Goal: Contribute content: Add original content to the website for others to see

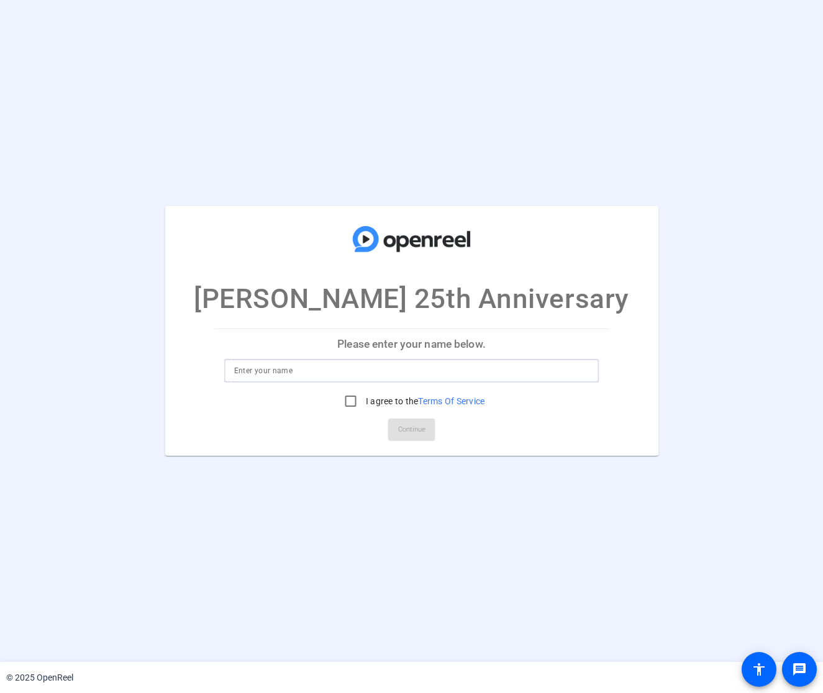
click at [238, 366] on input at bounding box center [411, 370] width 355 height 15
type input "[PERSON_NAME]"
click at [348, 401] on input "I agree to the Terms Of Service" at bounding box center [350, 401] width 25 height 25
checkbox input "true"
click at [405, 423] on span "Continue" at bounding box center [411, 429] width 27 height 19
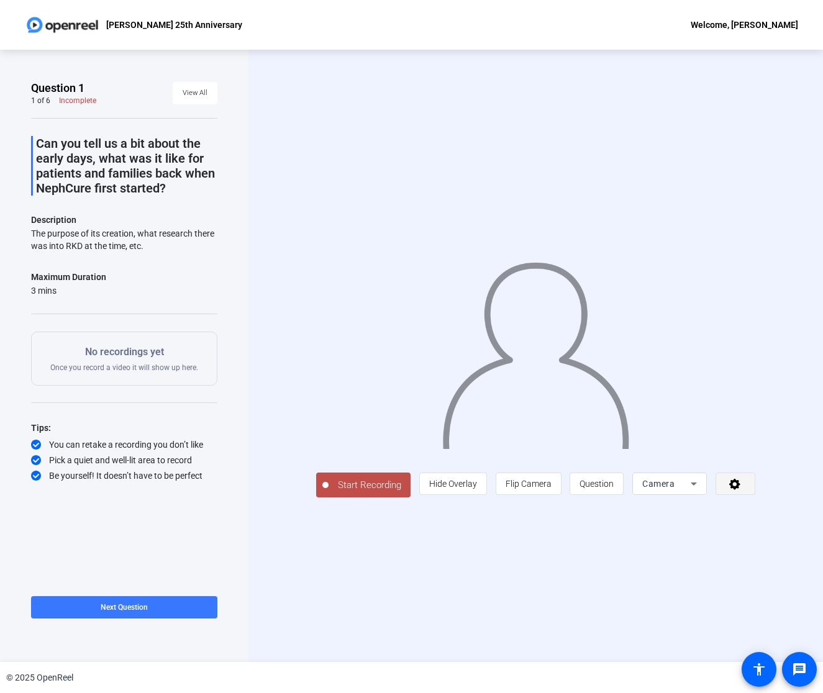
click at [742, 490] on icon at bounding box center [735, 484] width 14 height 12
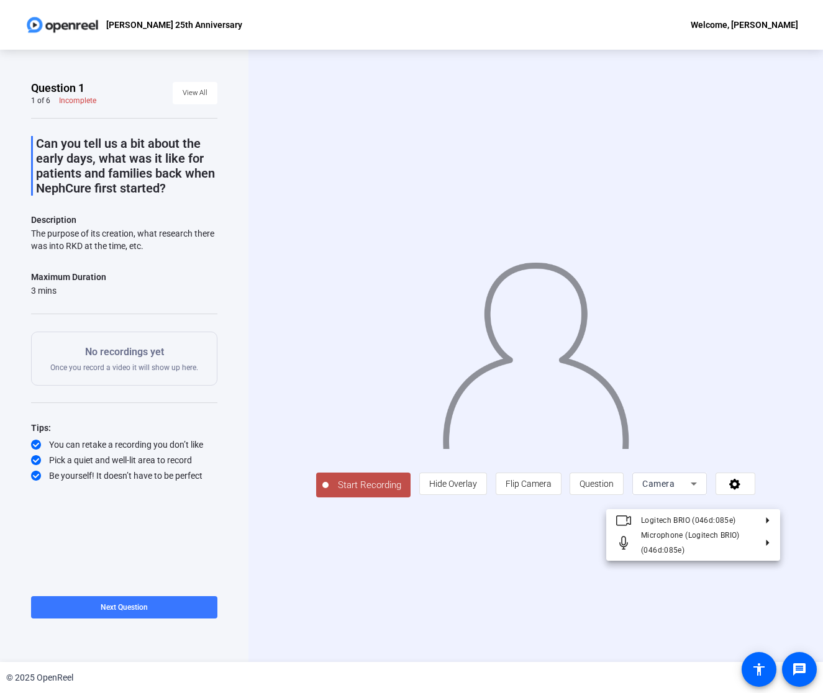
click at [760, 494] on div at bounding box center [411, 346] width 823 height 693
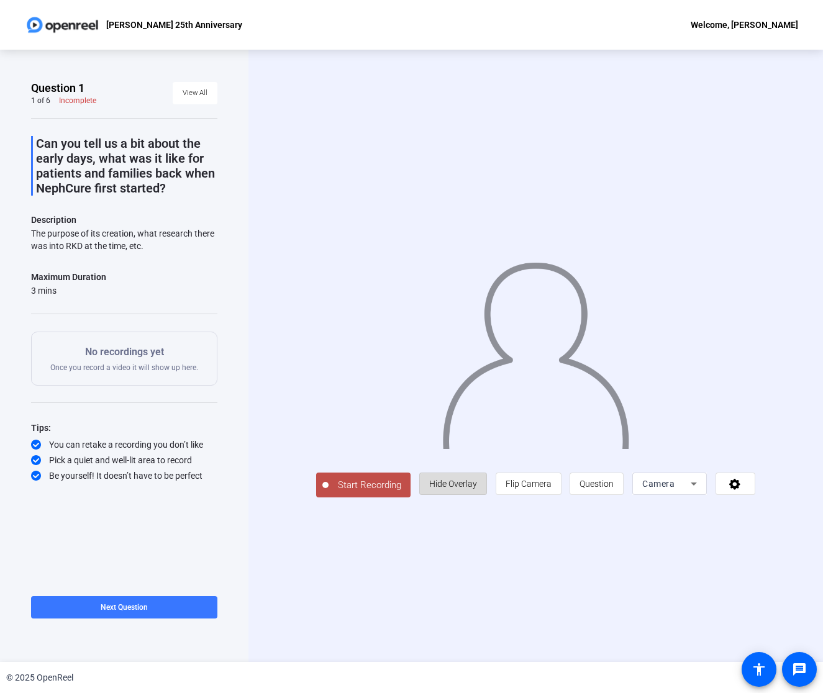
click at [464, 489] on span "Hide Overlay" at bounding box center [453, 484] width 48 height 10
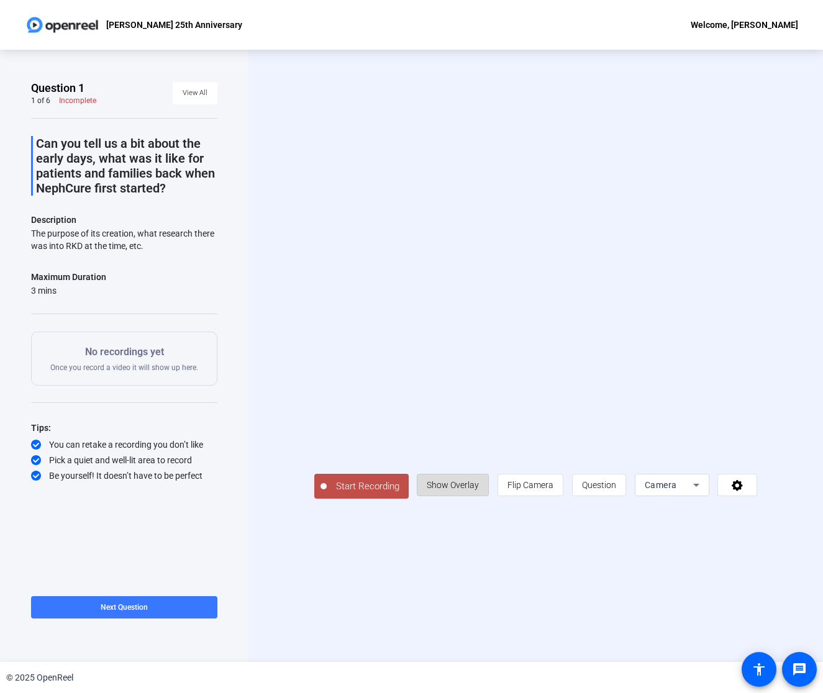
click at [478, 490] on span "Show Overlay" at bounding box center [453, 485] width 52 height 10
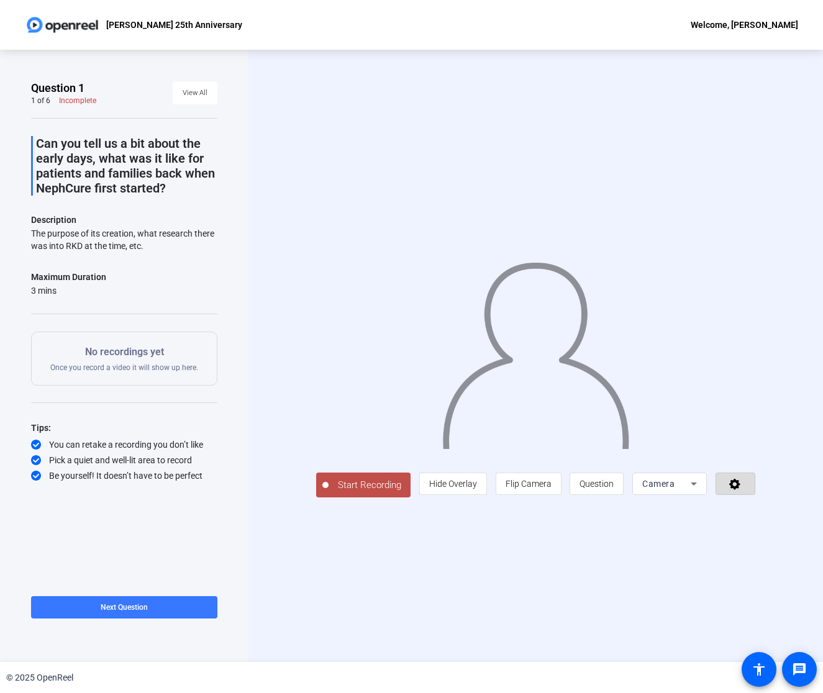
click at [742, 490] on icon at bounding box center [735, 484] width 14 height 12
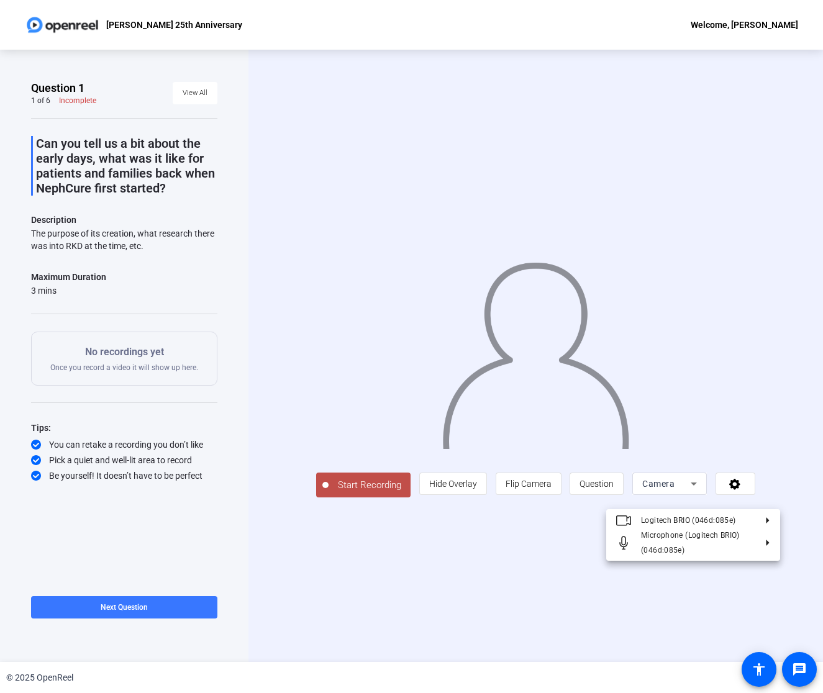
click at [755, 496] on div at bounding box center [411, 346] width 823 height 693
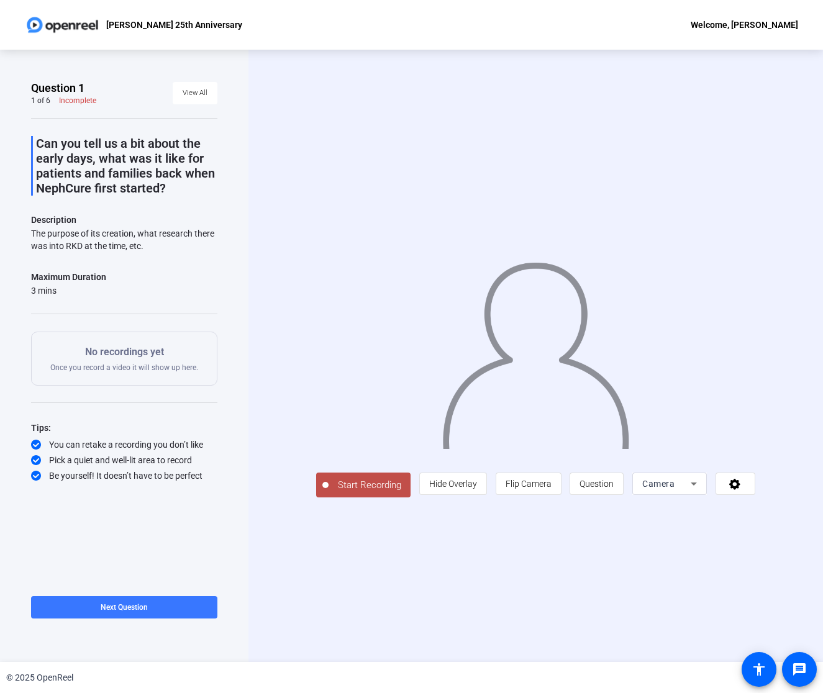
click at [697, 486] on icon at bounding box center [694, 484] width 6 height 3
click at [684, 543] on span "Screen" at bounding box center [674, 546] width 24 height 15
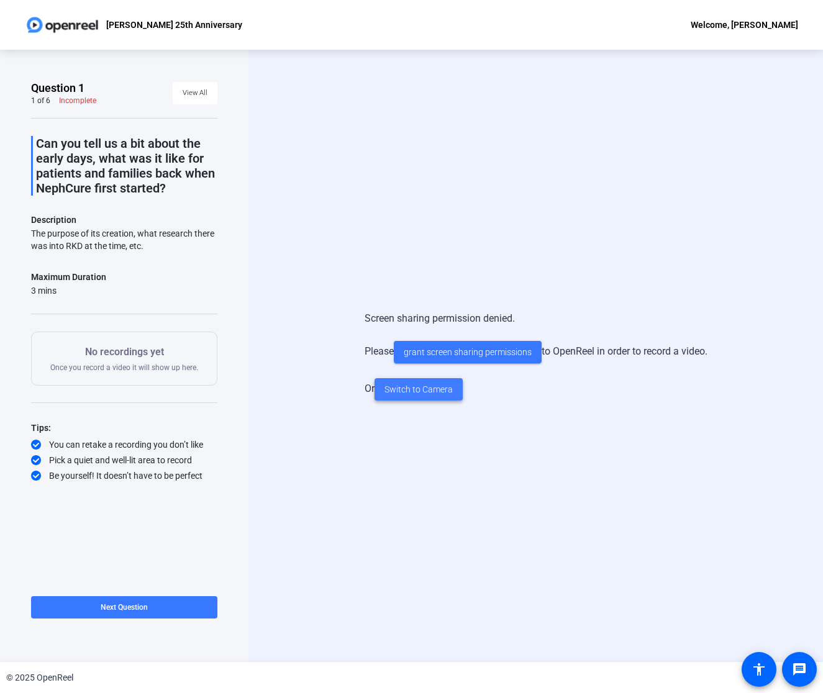
click at [430, 389] on span "Switch to Camera" at bounding box center [418, 389] width 68 height 13
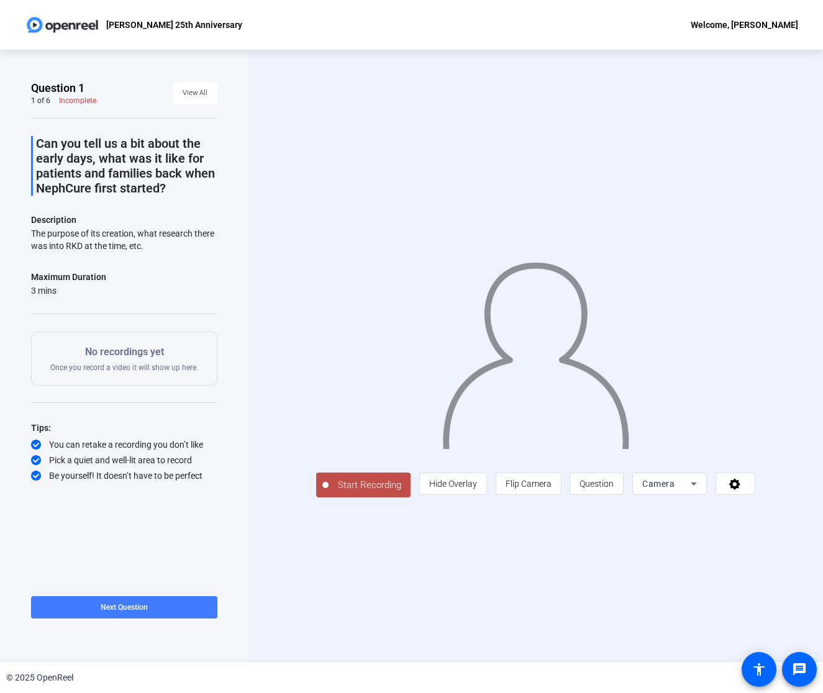
click at [117, 605] on span "Next Question" at bounding box center [124, 607] width 47 height 9
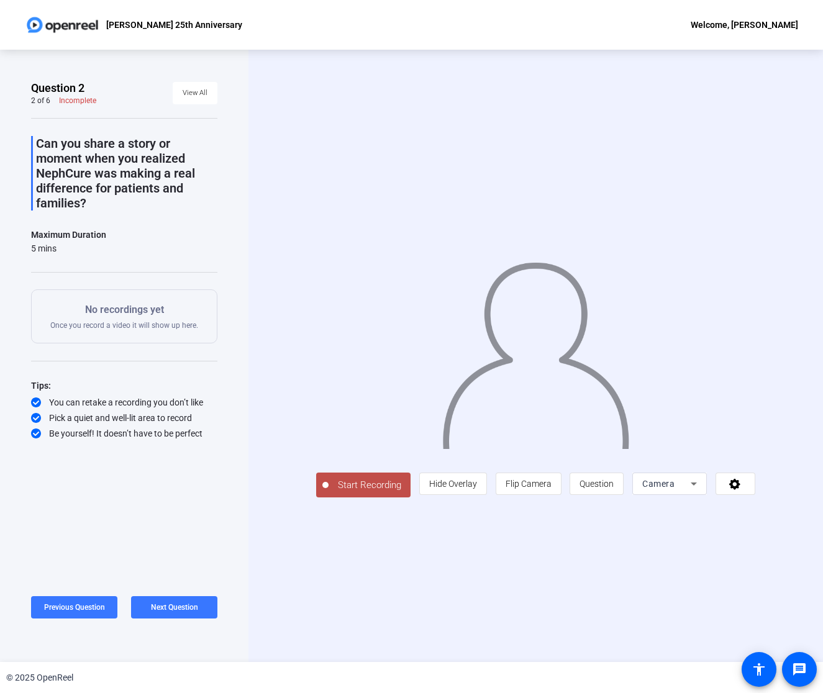
click at [344, 493] on span "Start Recording" at bounding box center [370, 485] width 82 height 14
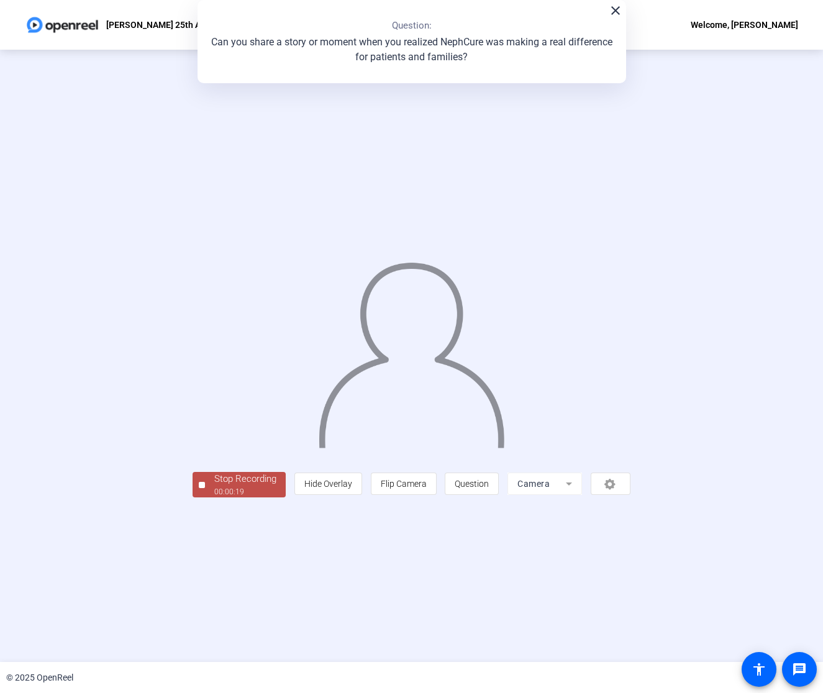
click at [214, 486] on div "Stop Recording" at bounding box center [245, 479] width 62 height 14
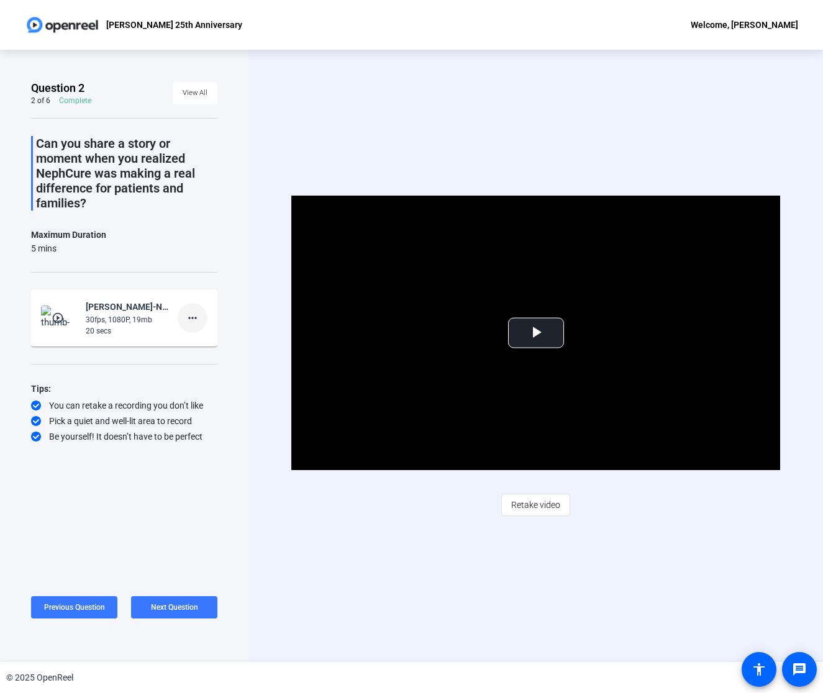
click at [193, 312] on mat-icon "more_horiz" at bounding box center [192, 318] width 15 height 15
click at [195, 338] on span "Delete clip" at bounding box center [213, 344] width 50 height 15
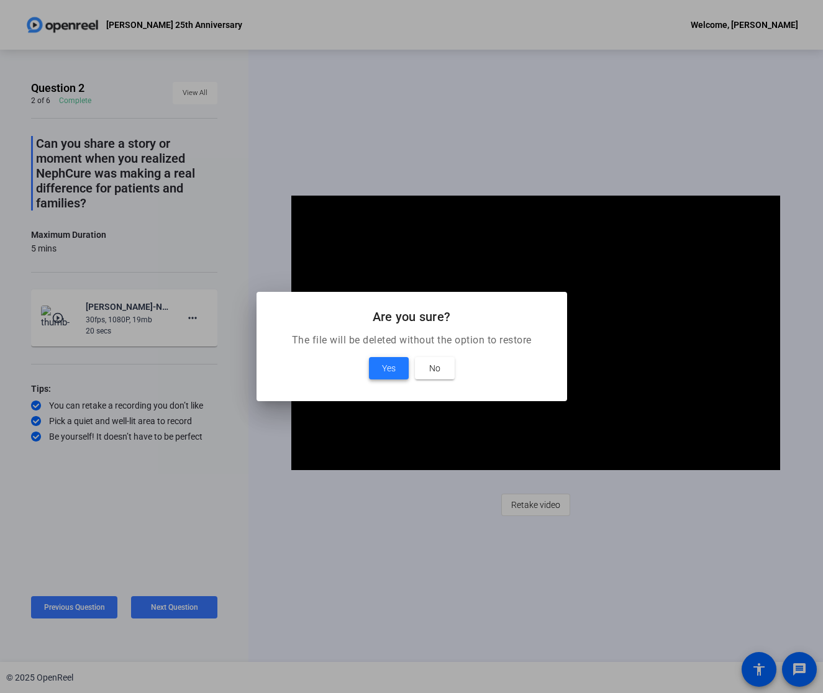
click at [383, 365] on span "Yes" at bounding box center [389, 368] width 14 height 15
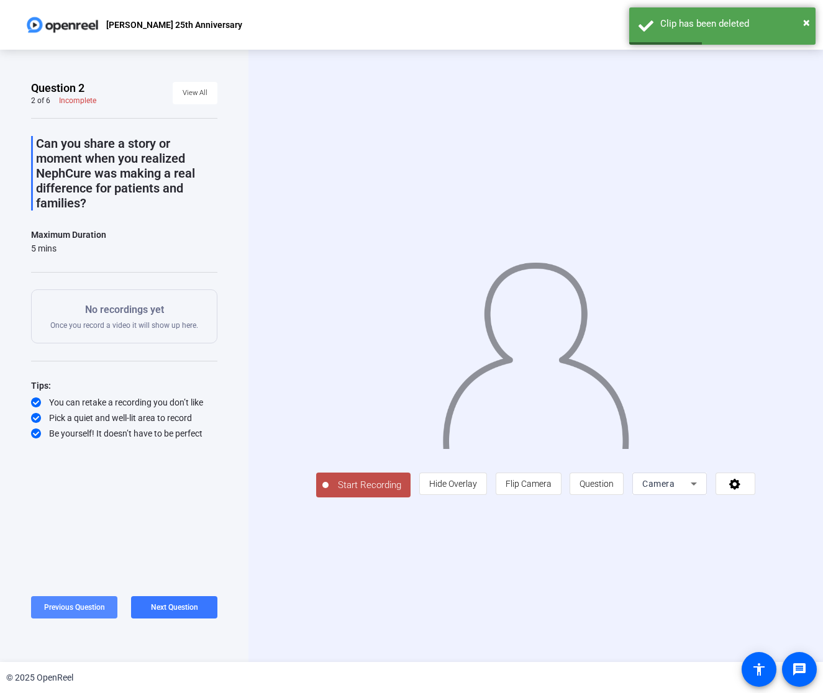
click at [88, 606] on span "Previous Question" at bounding box center [74, 607] width 61 height 9
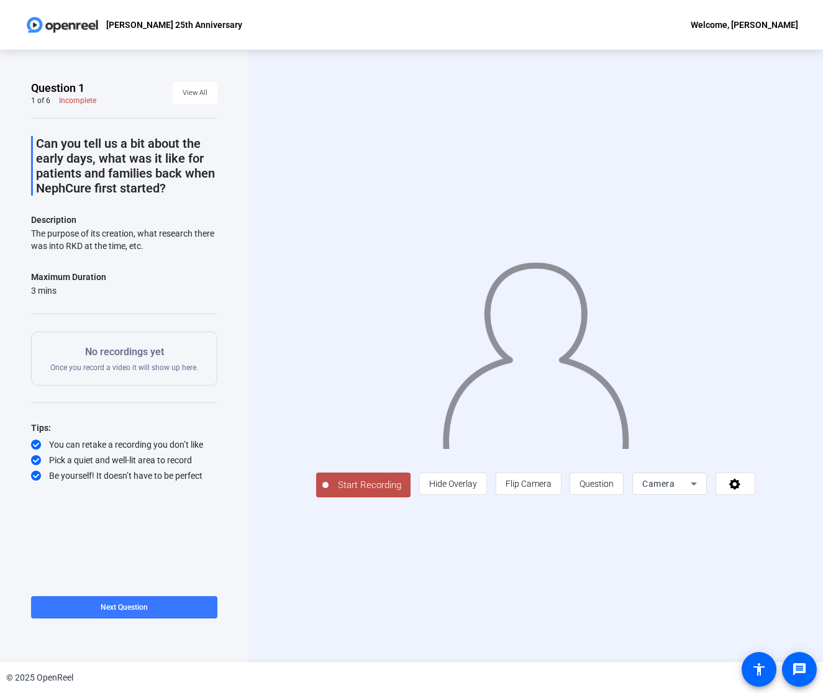
click at [368, 493] on span "Start Recording" at bounding box center [370, 485] width 82 height 14
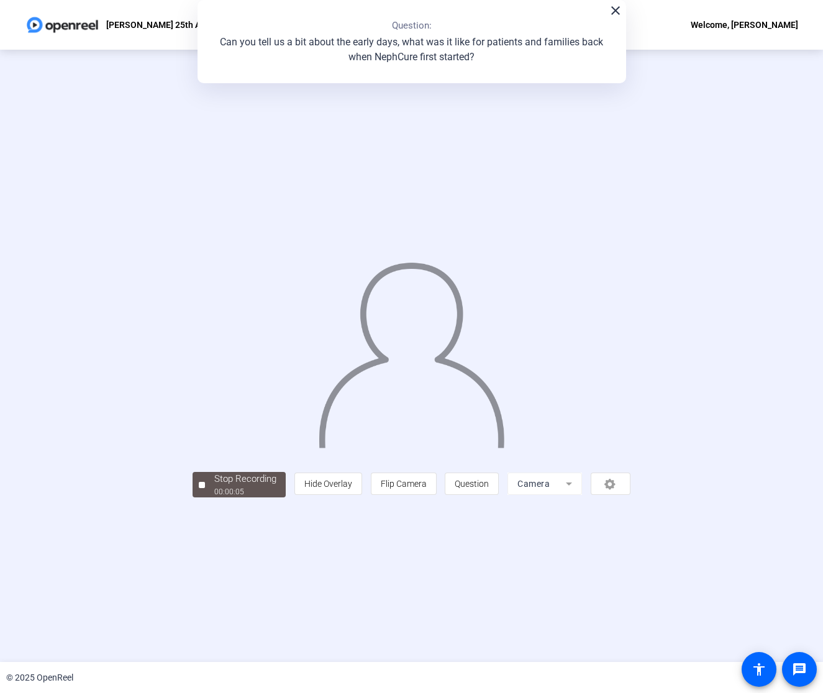
click at [214, 486] on div "Stop Recording" at bounding box center [245, 479] width 62 height 14
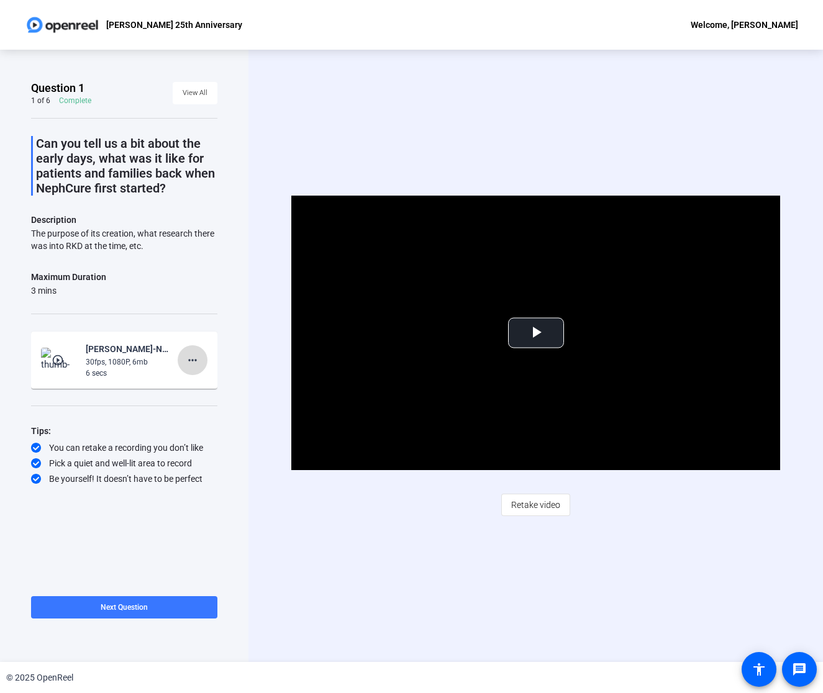
click at [196, 363] on mat-icon "more_horiz" at bounding box center [192, 360] width 15 height 15
click at [219, 384] on span "Delete clip" at bounding box center [213, 385] width 50 height 15
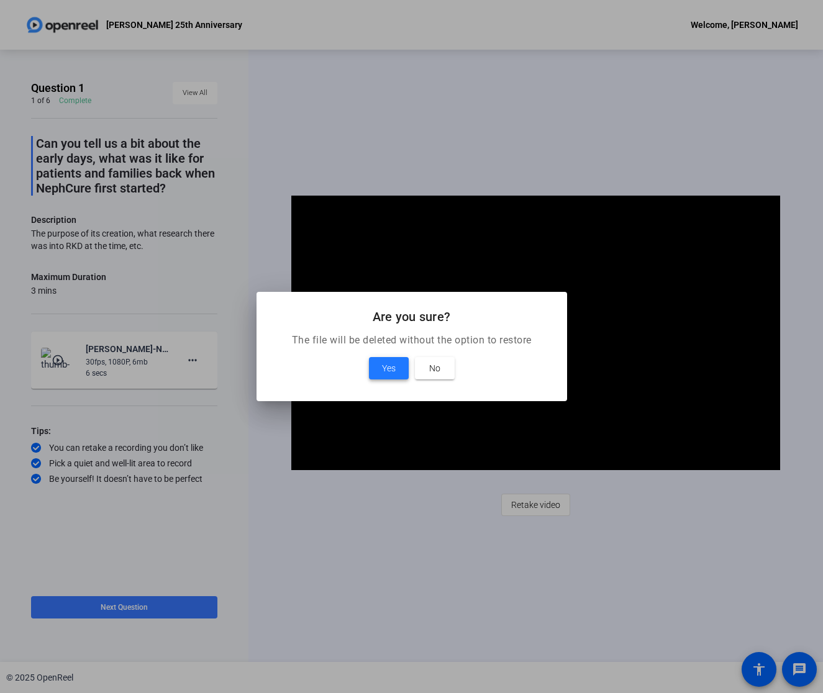
click at [395, 366] on span "Yes" at bounding box center [389, 368] width 14 height 15
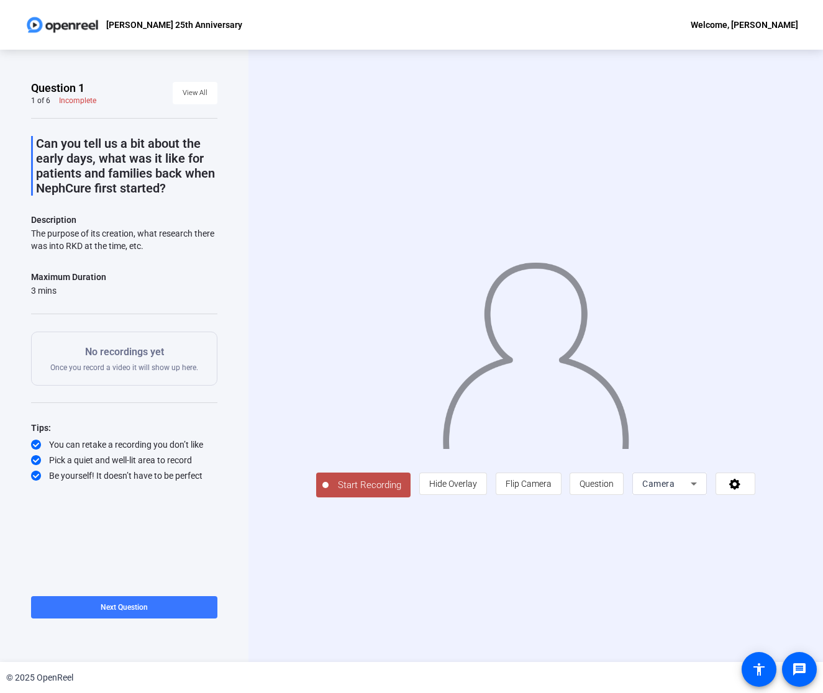
click at [360, 493] on span "Start Recording" at bounding box center [370, 485] width 82 height 14
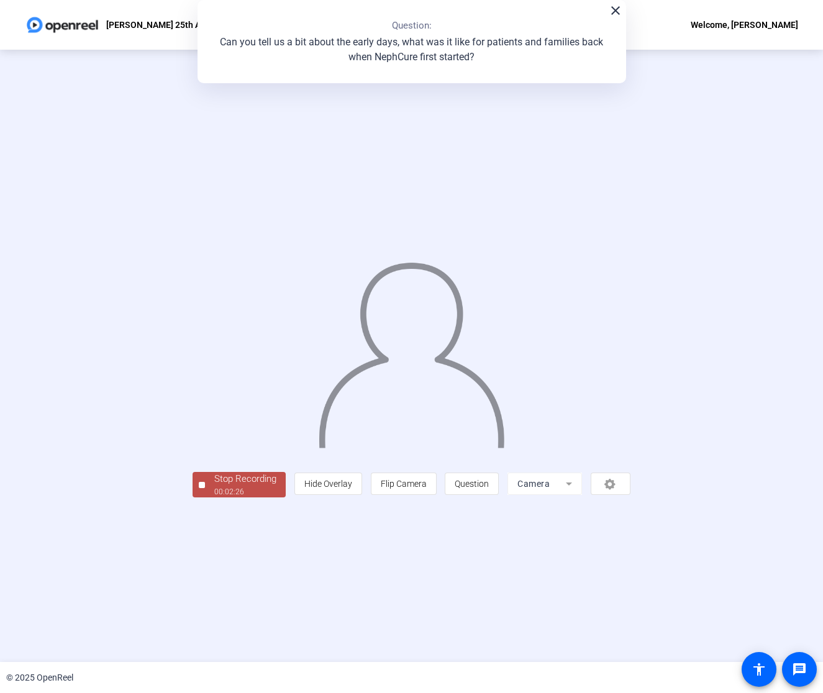
click at [214, 486] on div "Stop Recording" at bounding box center [245, 479] width 62 height 14
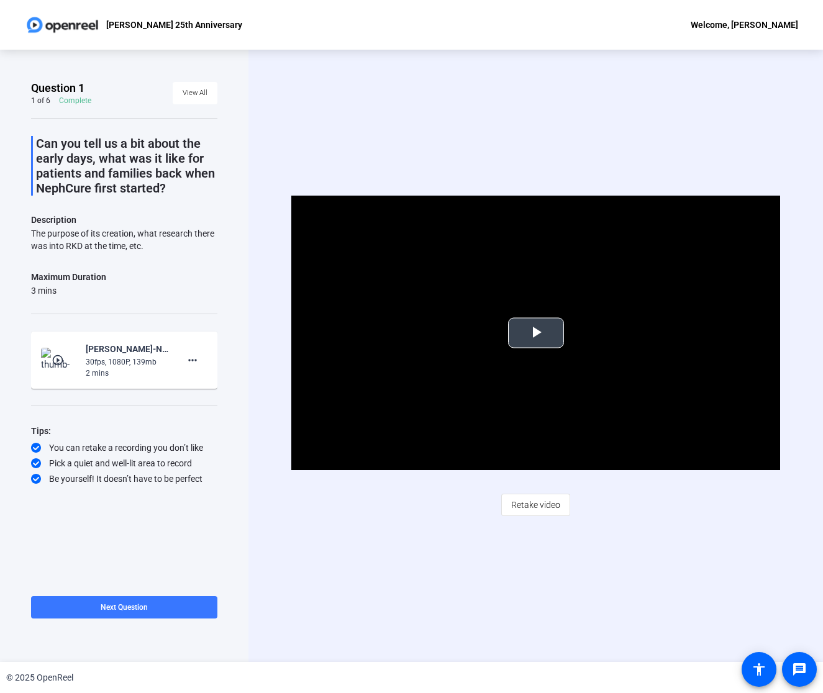
click at [536, 333] on span "Video Player" at bounding box center [536, 333] width 0 height 0
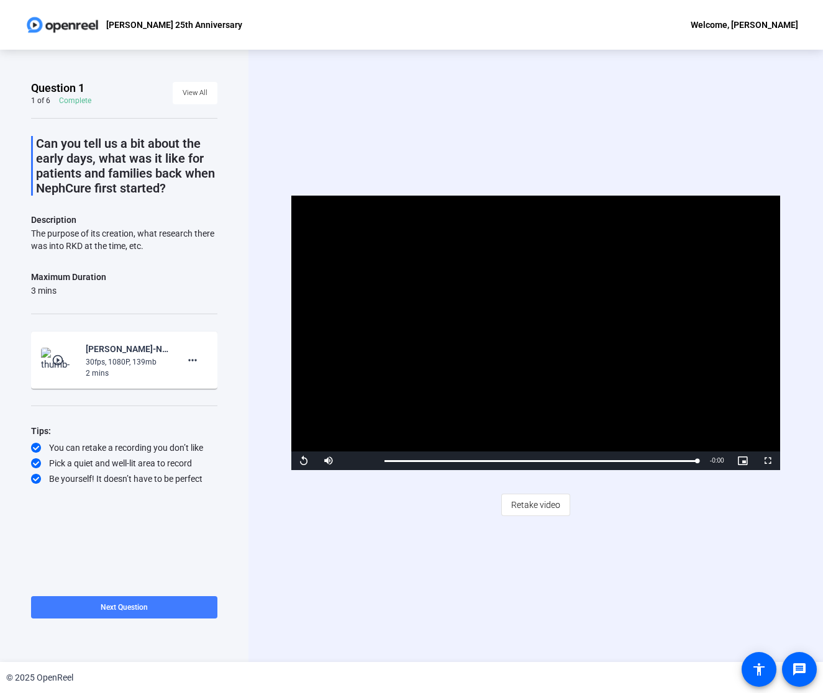
click at [99, 606] on span at bounding box center [124, 608] width 186 height 30
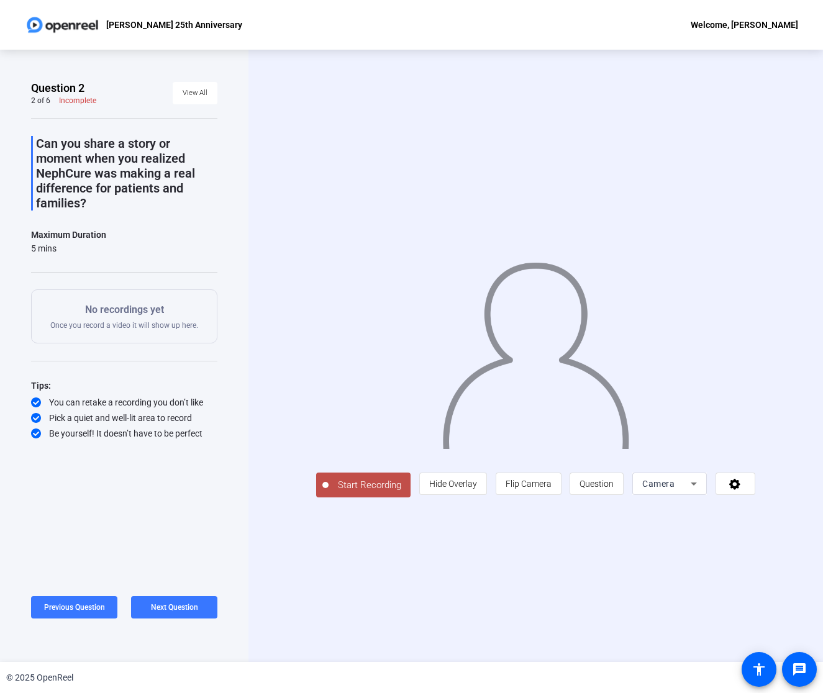
click at [329, 493] on span "Start Recording" at bounding box center [370, 485] width 82 height 14
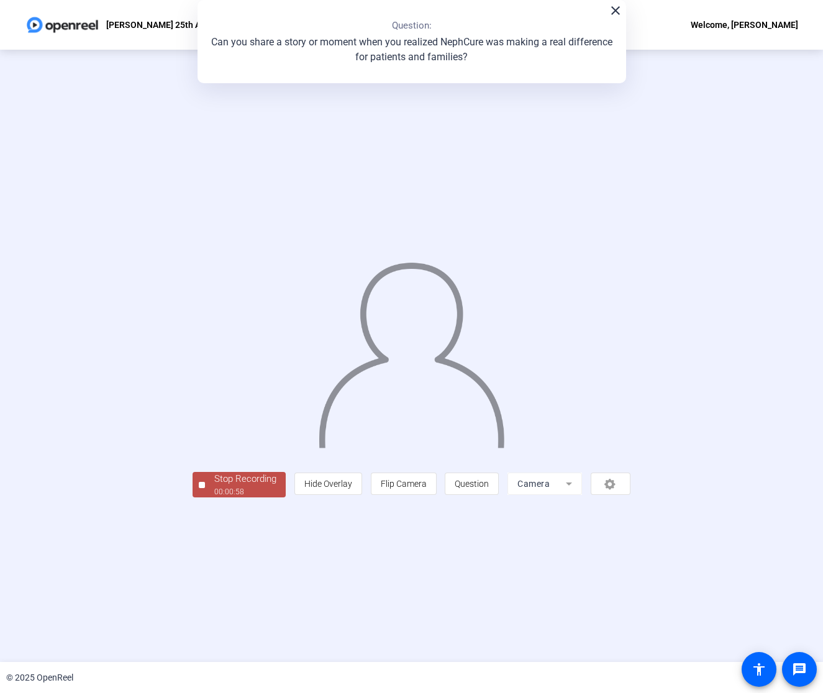
click at [214, 486] on div "Stop Recording" at bounding box center [245, 479] width 62 height 14
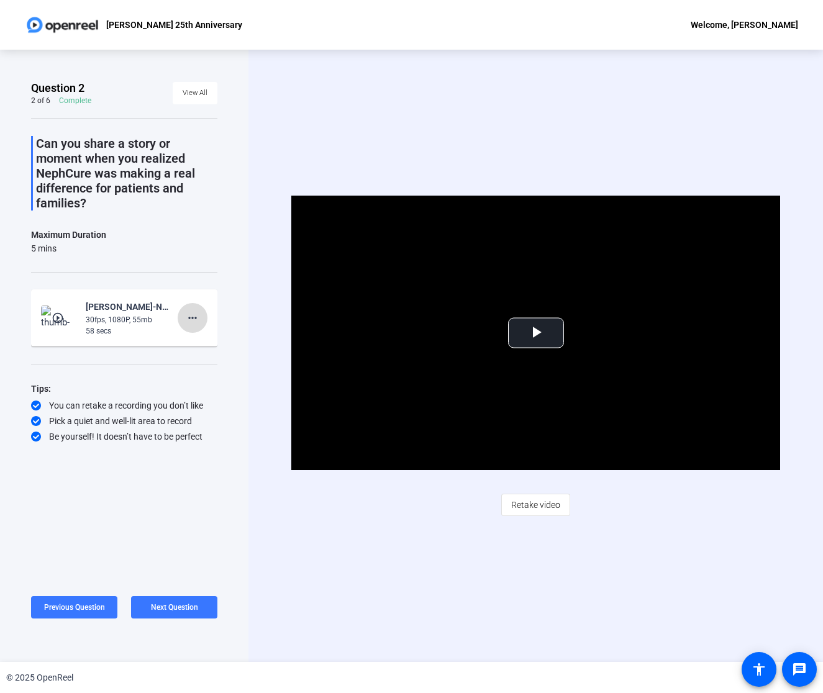
click at [198, 314] on mat-icon "more_horiz" at bounding box center [192, 318] width 15 height 15
click at [196, 342] on span "Delete clip" at bounding box center [213, 344] width 50 height 15
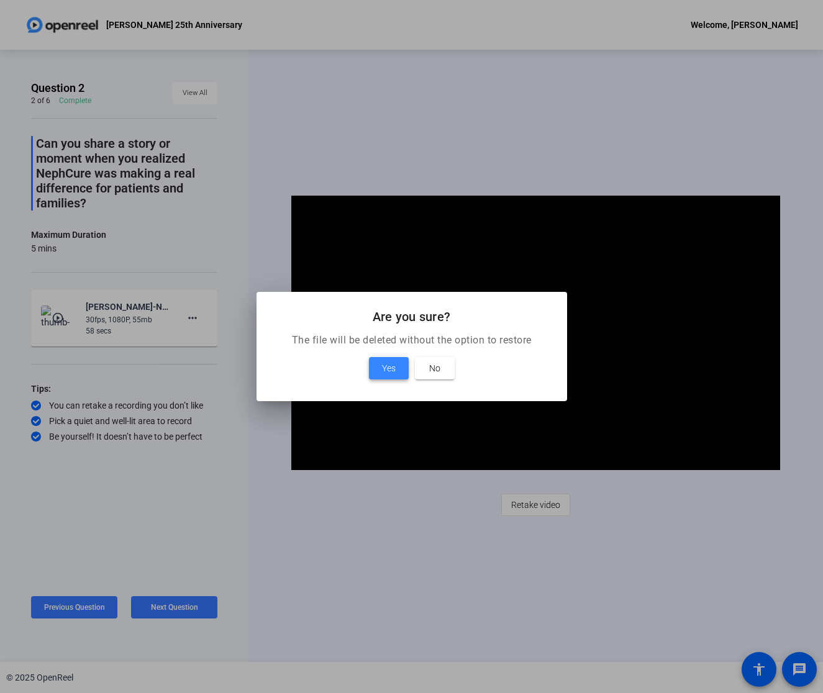
click at [389, 361] on span "Yes" at bounding box center [389, 368] width 14 height 15
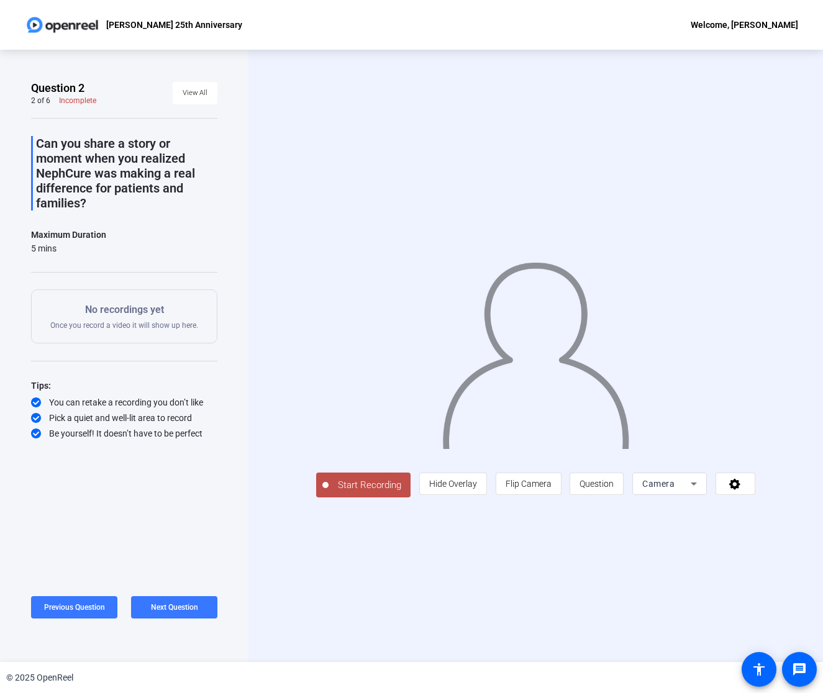
click at [348, 493] on span "Start Recording" at bounding box center [370, 485] width 82 height 14
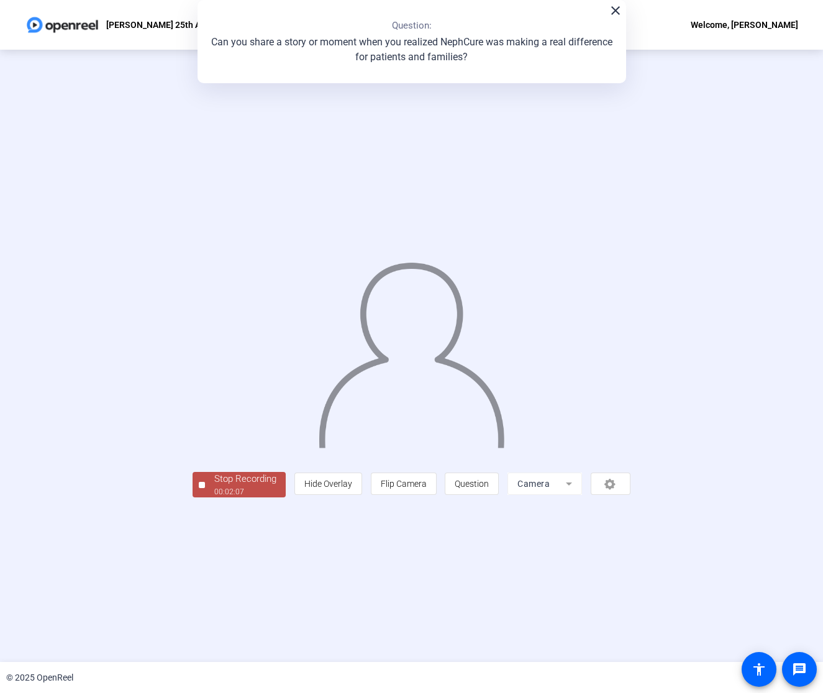
click at [214, 486] on div "Stop Recording" at bounding box center [245, 479] width 62 height 14
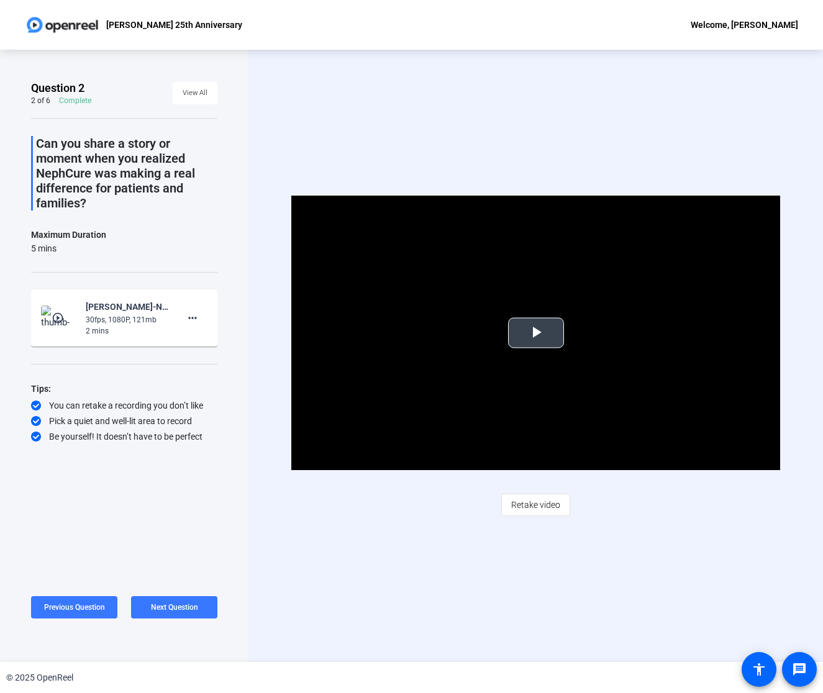
click at [536, 333] on span "Video Player" at bounding box center [536, 333] width 0 height 0
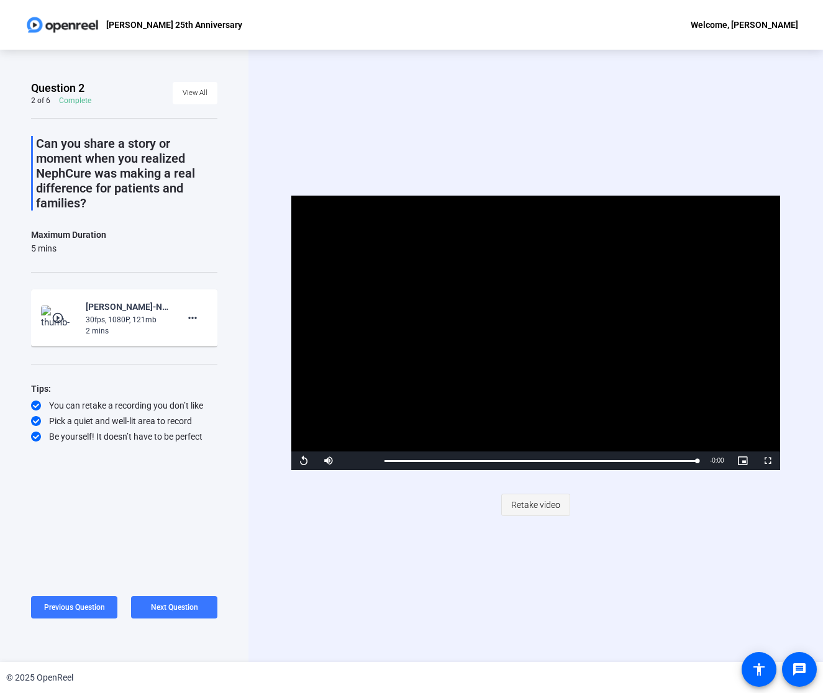
click at [537, 505] on span "Retake video" at bounding box center [535, 505] width 49 height 24
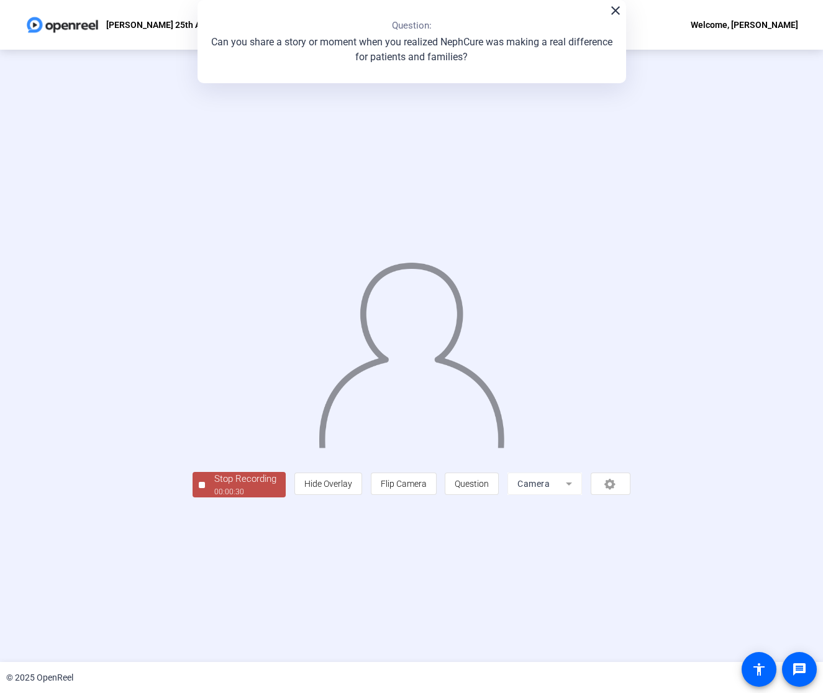
click at [214, 486] on div "Stop Recording" at bounding box center [245, 479] width 62 height 14
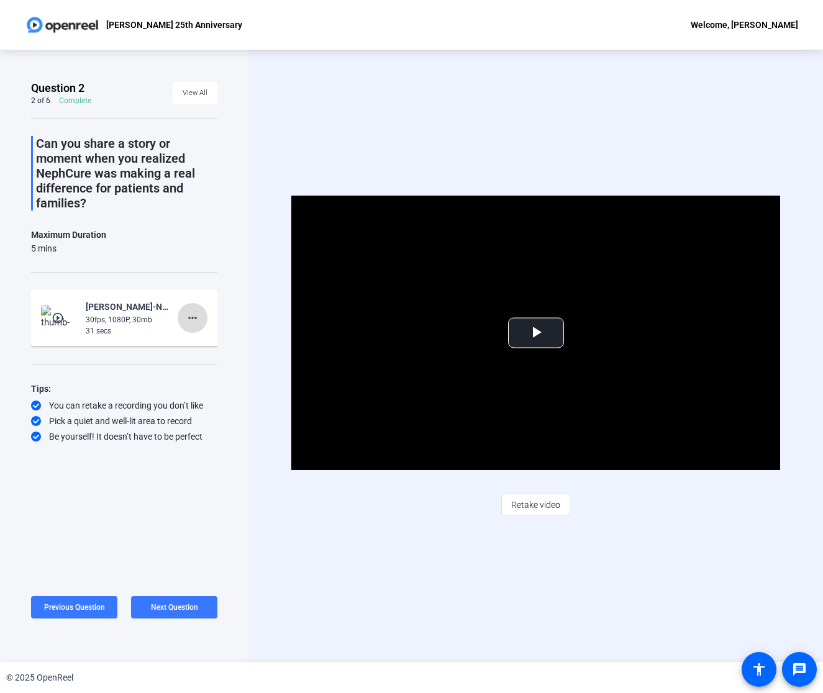
click at [191, 321] on mat-icon "more_horiz" at bounding box center [192, 318] width 15 height 15
click at [202, 345] on span "Delete clip" at bounding box center [213, 344] width 50 height 15
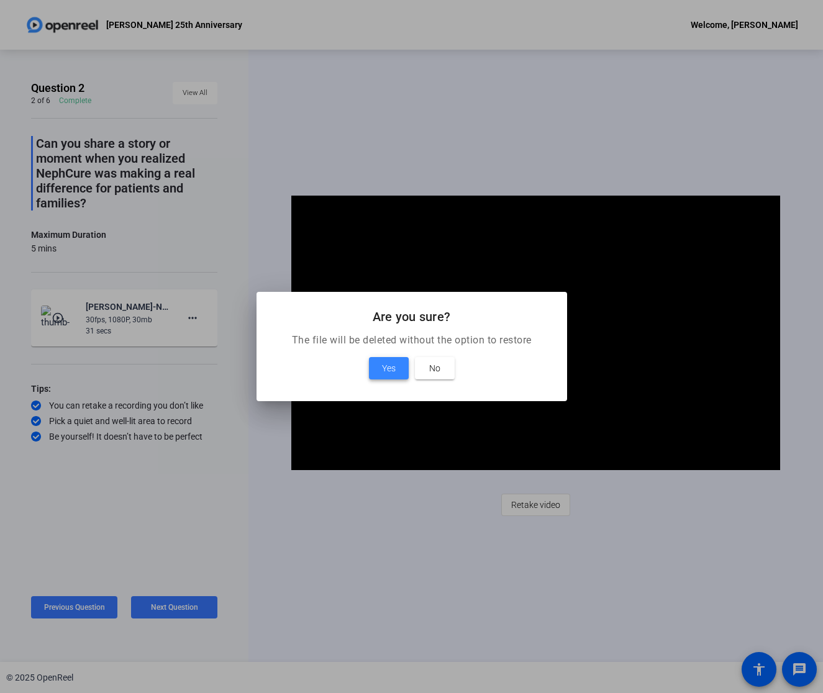
click at [402, 374] on span at bounding box center [389, 368] width 40 height 30
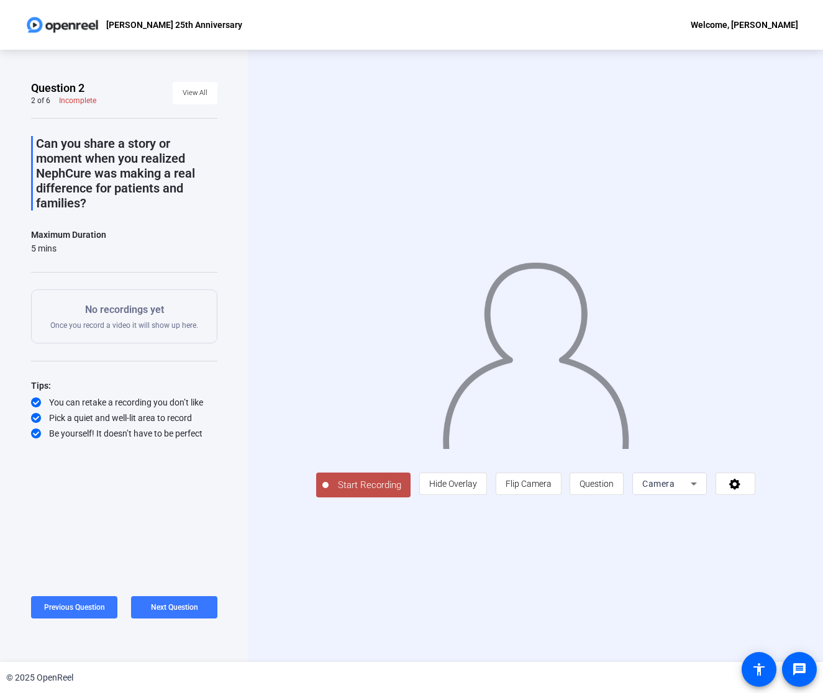
click at [355, 493] on span "Start Recording" at bounding box center [370, 485] width 82 height 14
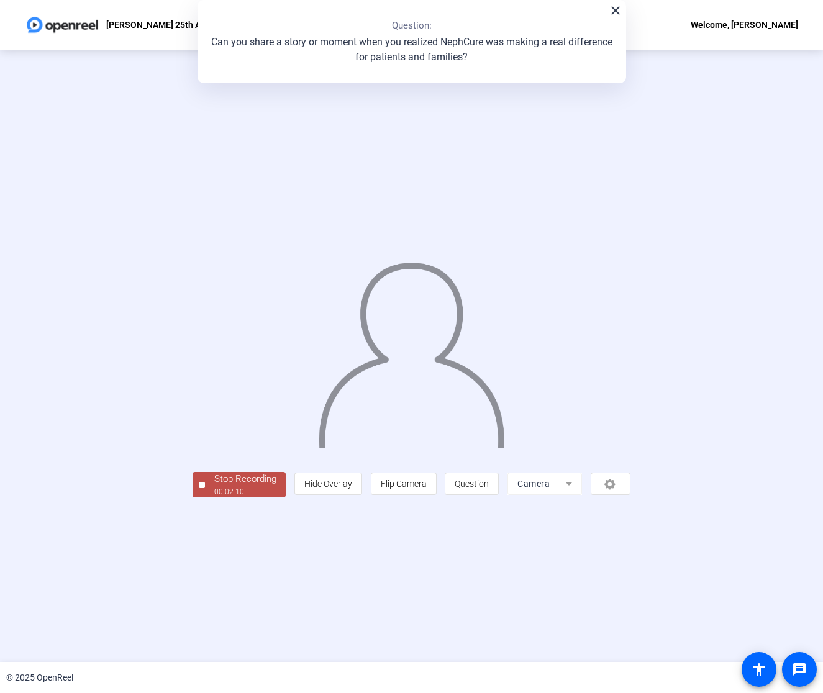
click at [214, 497] on div "00:02:10" at bounding box center [245, 491] width 62 height 11
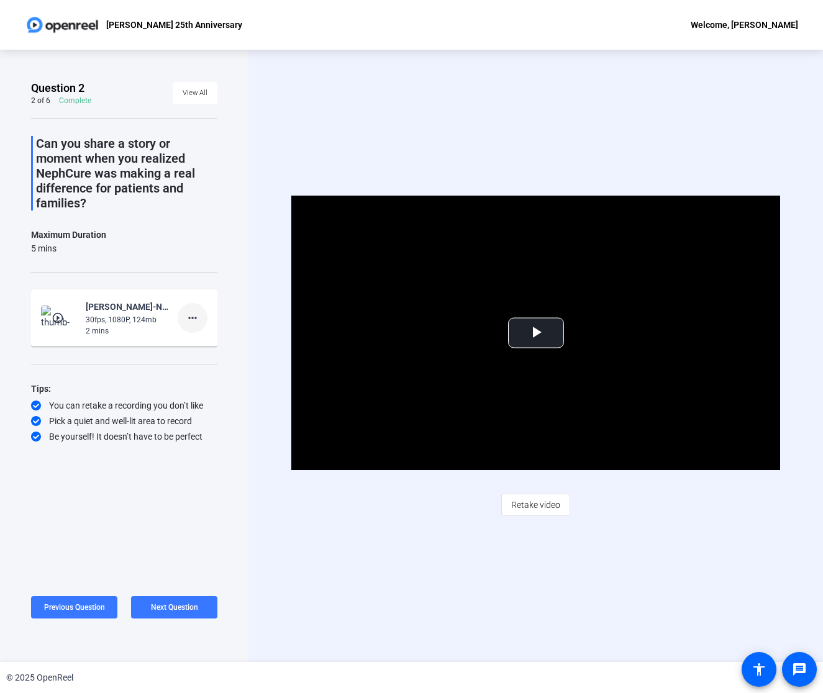
click at [185, 317] on mat-icon "more_horiz" at bounding box center [192, 318] width 15 height 15
click at [204, 346] on span "Delete clip" at bounding box center [213, 344] width 50 height 15
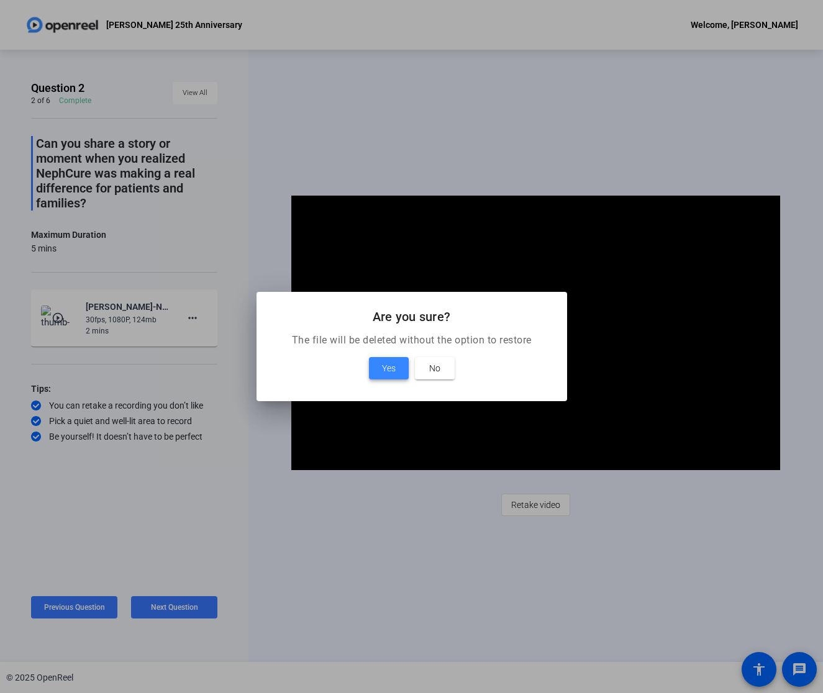
click at [390, 371] on span "Yes" at bounding box center [389, 368] width 14 height 15
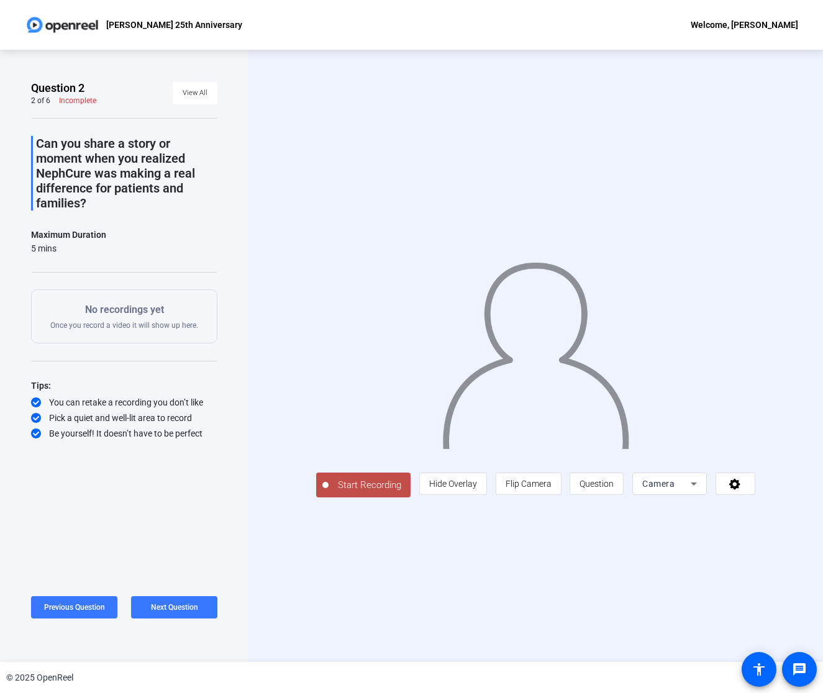
click at [329, 493] on span "Start Recording" at bounding box center [370, 485] width 82 height 14
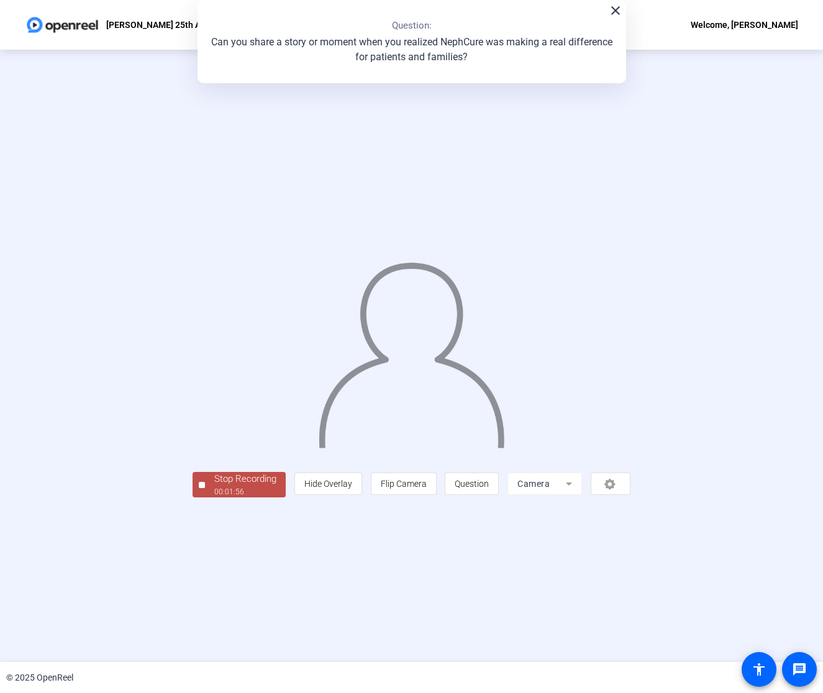
click at [214, 497] on div "00:01:56" at bounding box center [245, 491] width 62 height 11
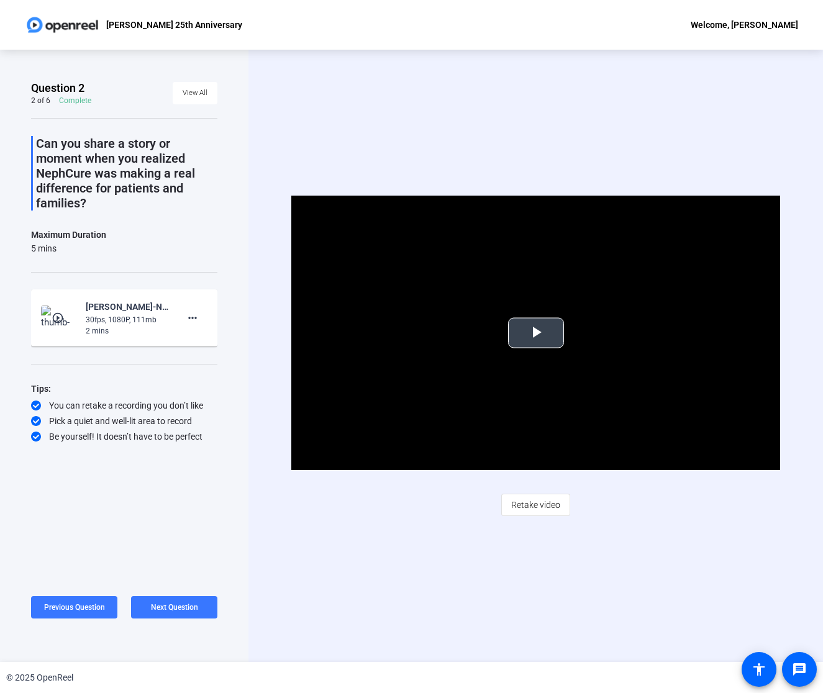
click at [536, 333] on span "Video Player" at bounding box center [536, 333] width 0 height 0
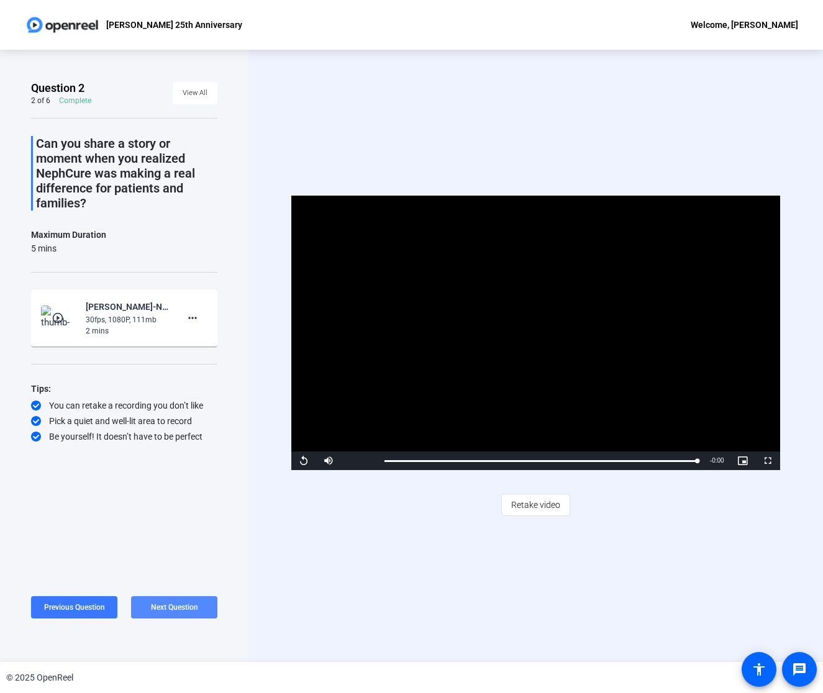
click at [175, 603] on span "Next Question" at bounding box center [174, 607] width 47 height 9
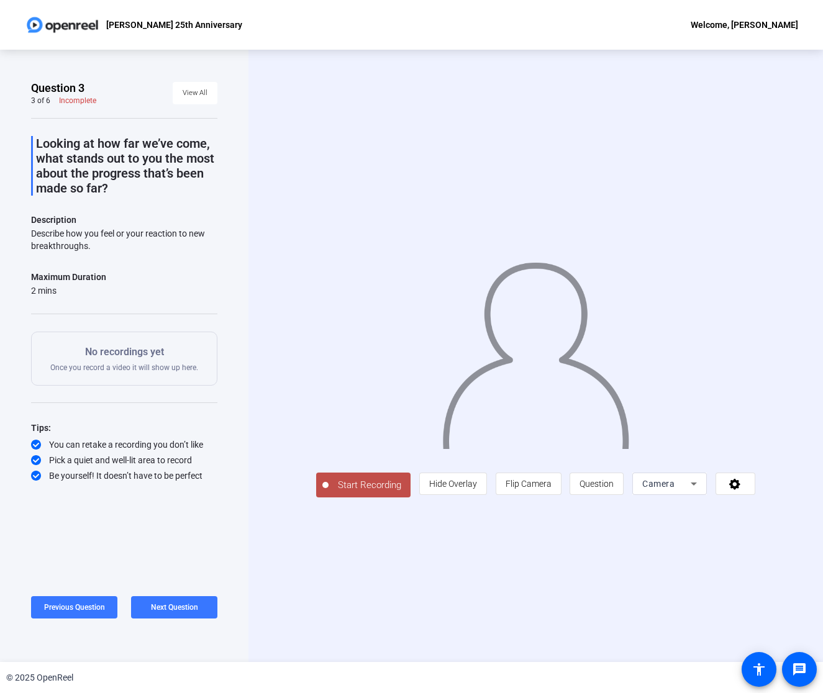
click at [357, 493] on span "Start Recording" at bounding box center [370, 485] width 82 height 14
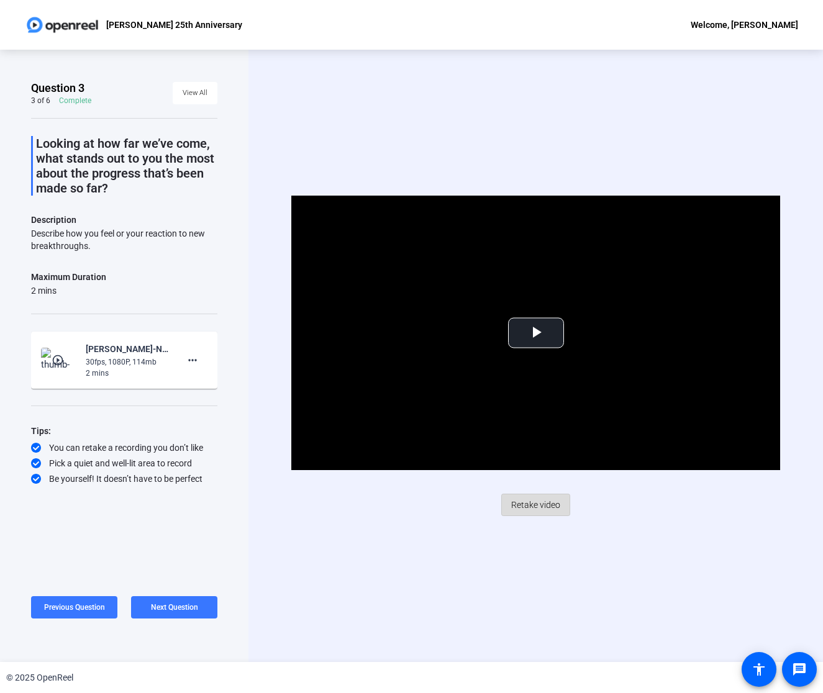
click at [550, 502] on span "Retake video" at bounding box center [535, 505] width 49 height 24
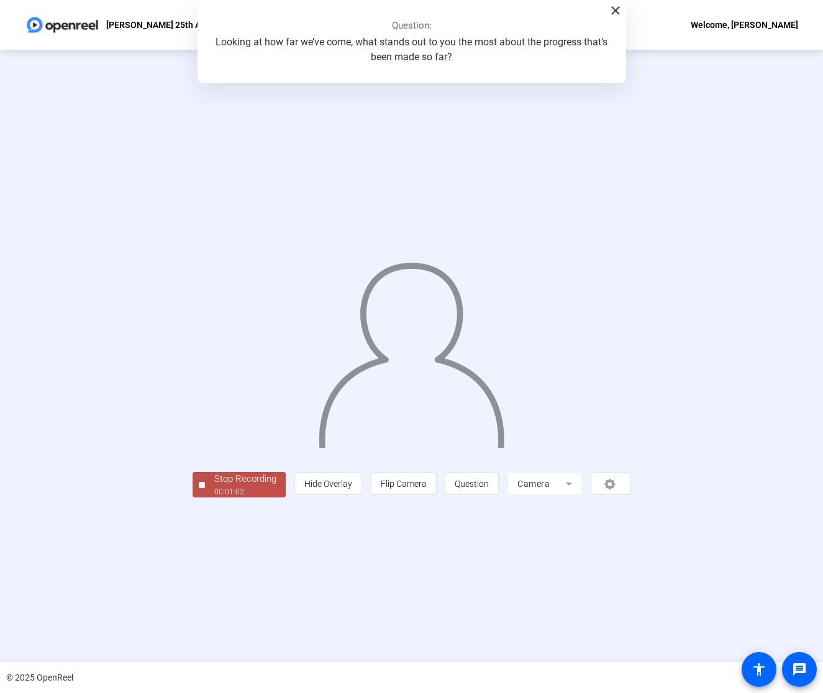
click at [214, 486] on div "Stop Recording" at bounding box center [245, 479] width 62 height 14
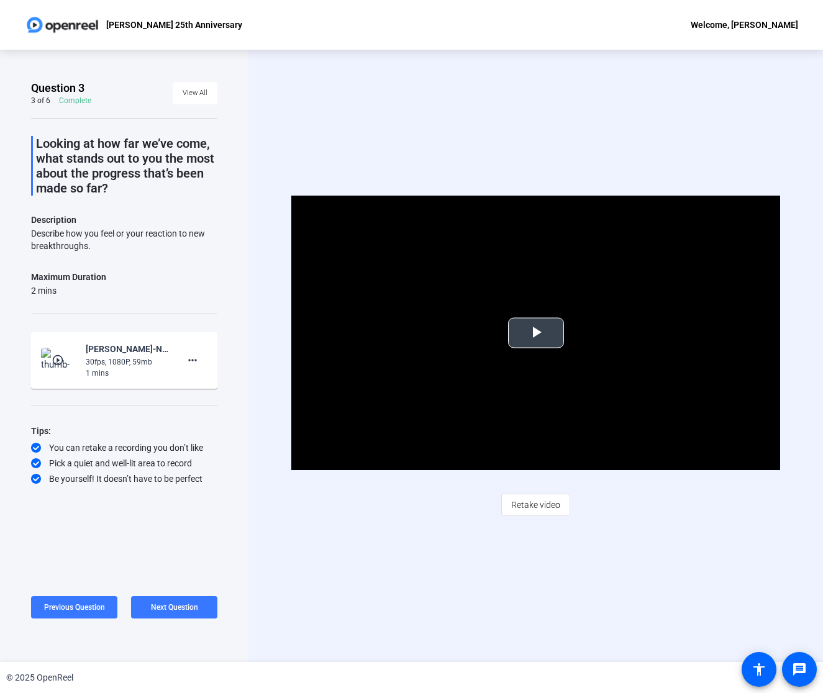
click at [536, 333] on span "Video Player" at bounding box center [536, 333] width 0 height 0
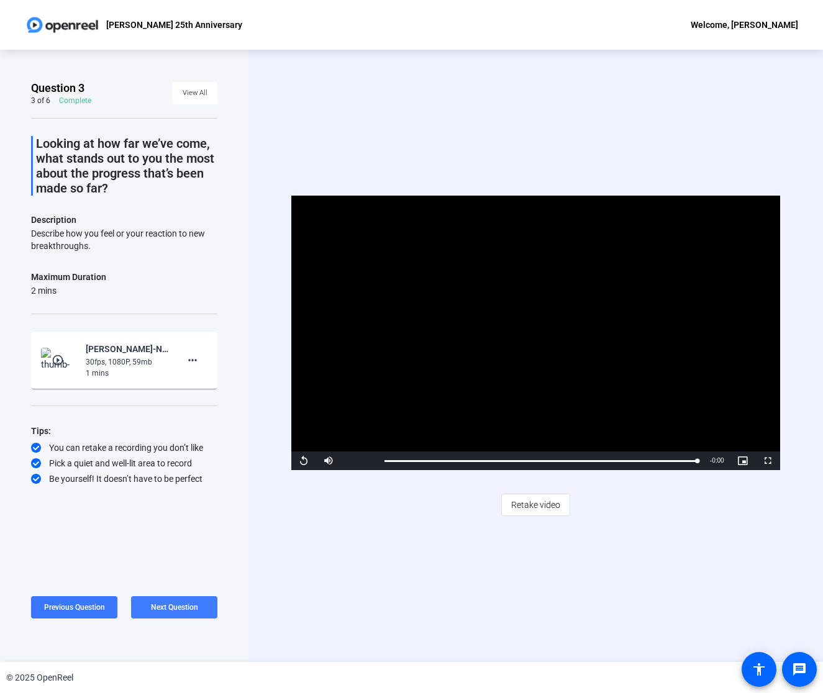
click at [192, 604] on span "Next Question" at bounding box center [174, 607] width 47 height 9
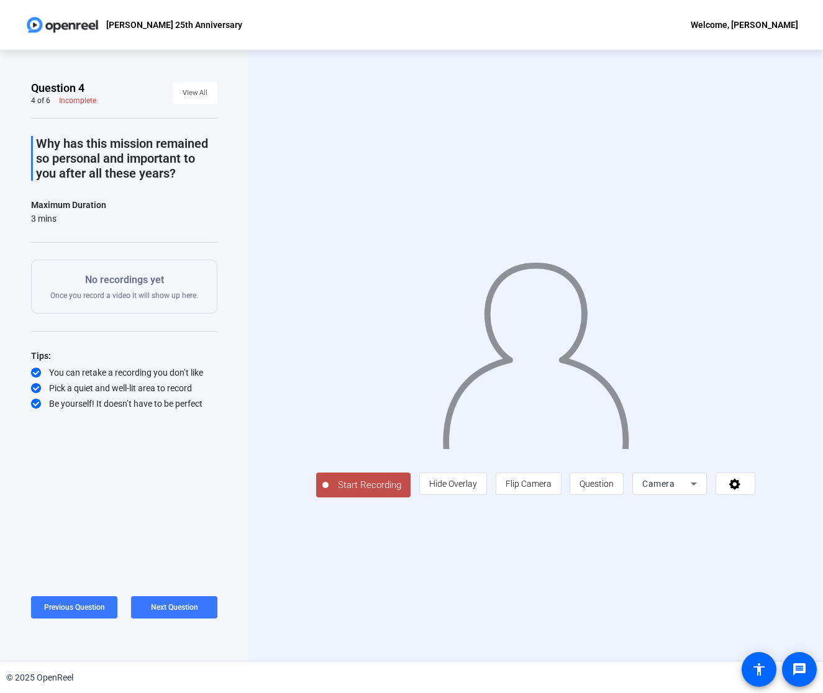
click at [331, 493] on span "Start Recording" at bounding box center [370, 485] width 82 height 14
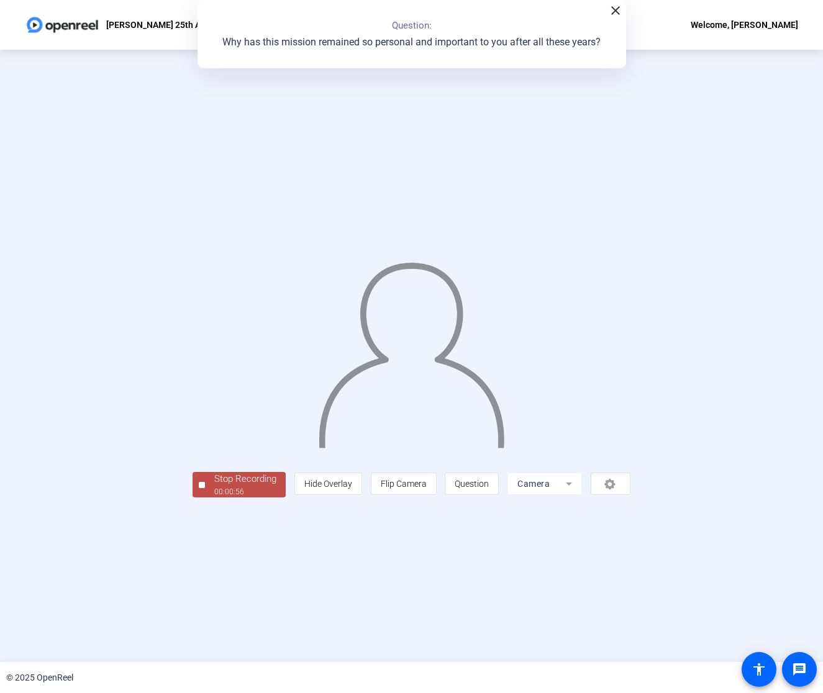
click at [214, 486] on div "Stop Recording" at bounding box center [245, 479] width 62 height 14
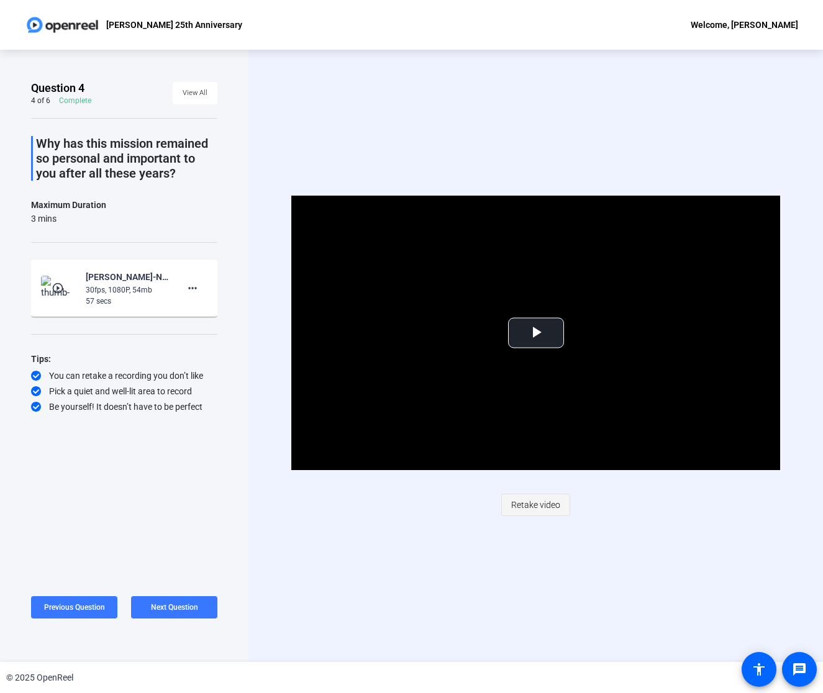
click at [544, 499] on span "Retake video" at bounding box center [535, 505] width 49 height 24
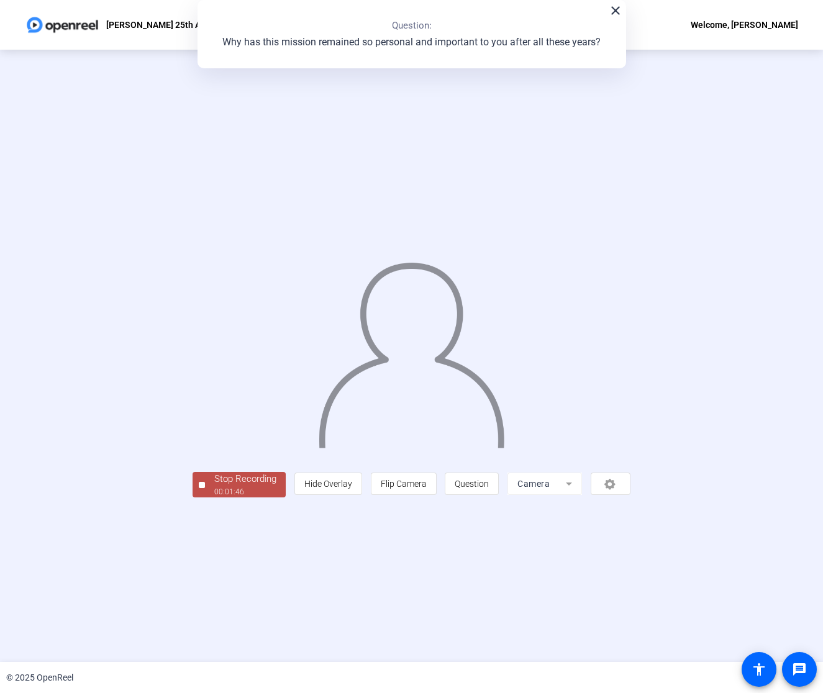
click at [214, 497] on div "00:01:46" at bounding box center [245, 491] width 62 height 11
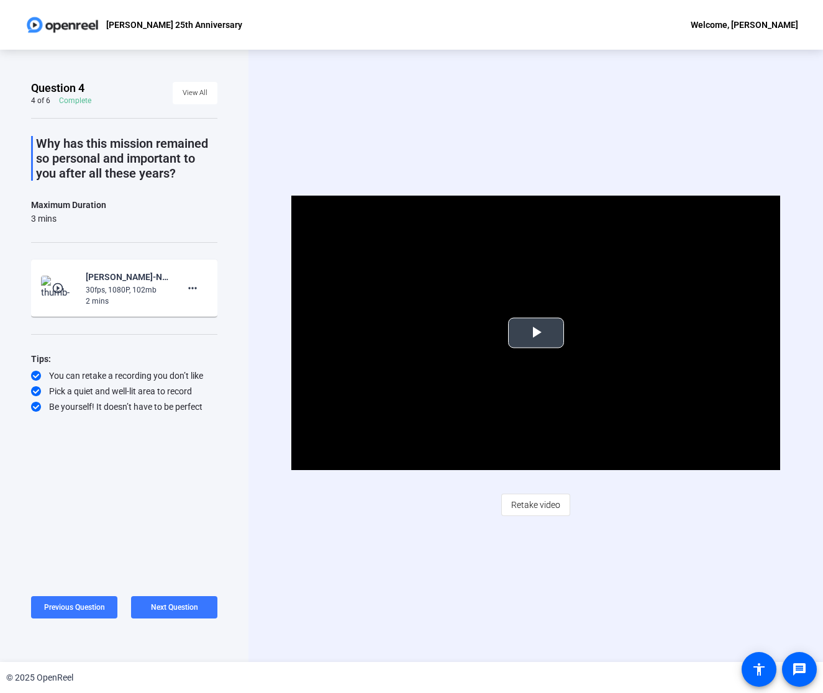
click at [536, 333] on span "Video Player" at bounding box center [536, 333] width 0 height 0
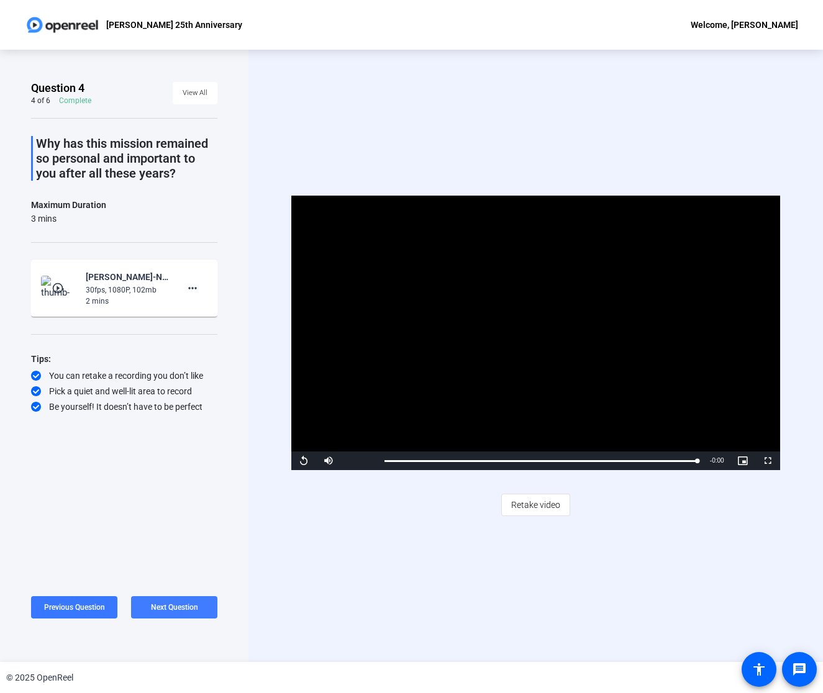
click at [186, 607] on span "Next Question" at bounding box center [174, 607] width 47 height 9
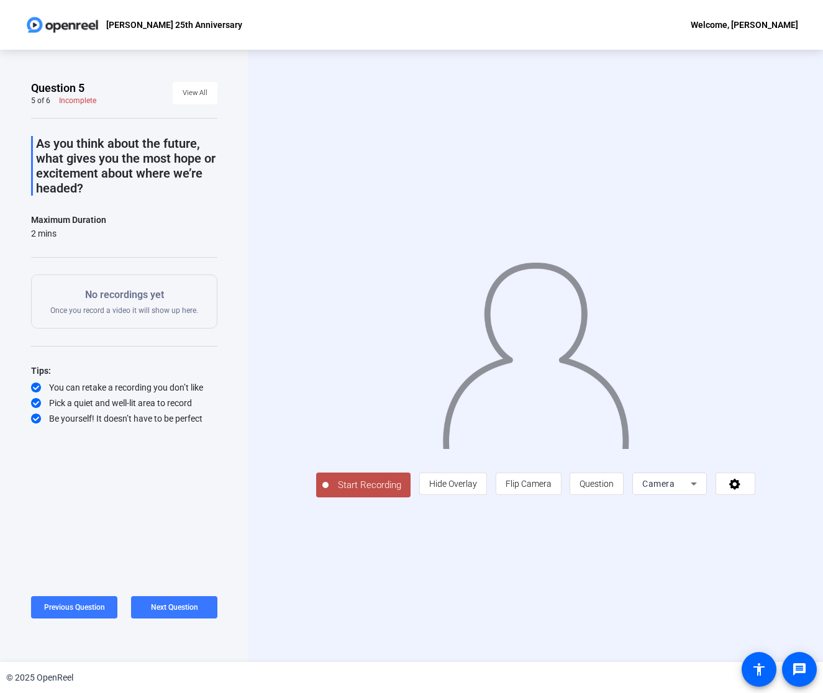
click at [338, 493] on span "Start Recording" at bounding box center [370, 485] width 82 height 14
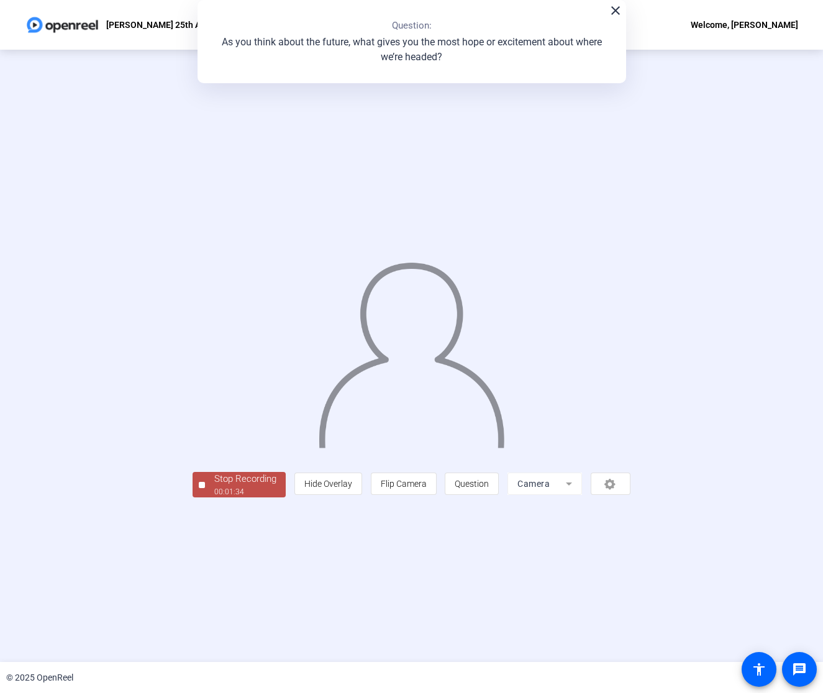
click at [214, 486] on div "Stop Recording" at bounding box center [245, 479] width 62 height 14
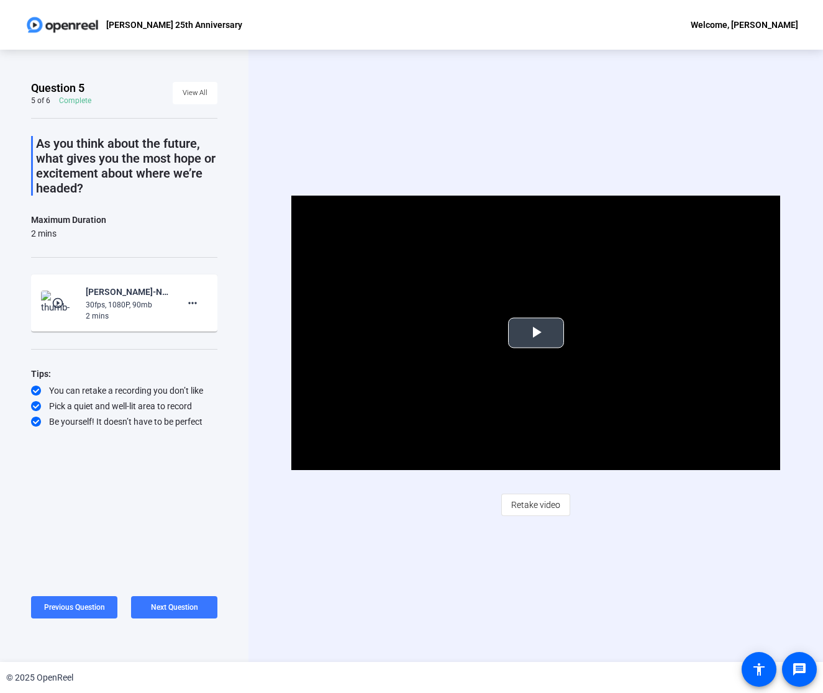
click at [536, 333] on span "Video Player" at bounding box center [536, 333] width 0 height 0
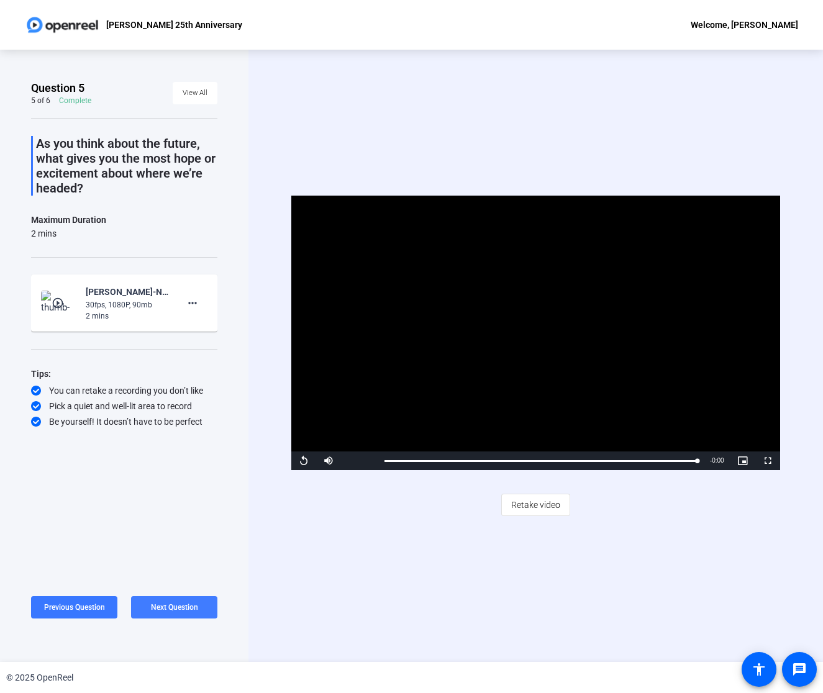
click at [202, 609] on span at bounding box center [174, 608] width 86 height 30
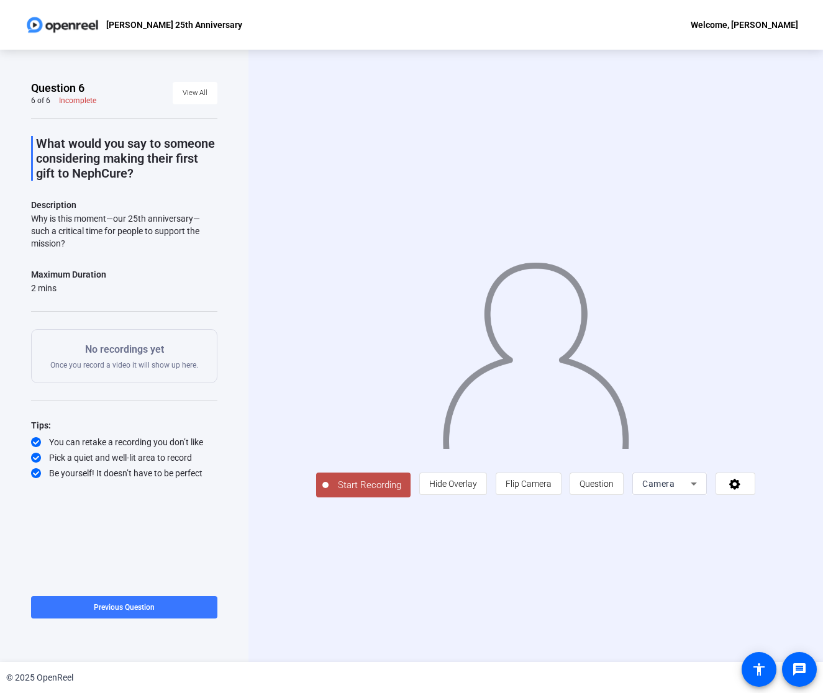
click at [329, 493] on span "Start Recording" at bounding box center [370, 485] width 82 height 14
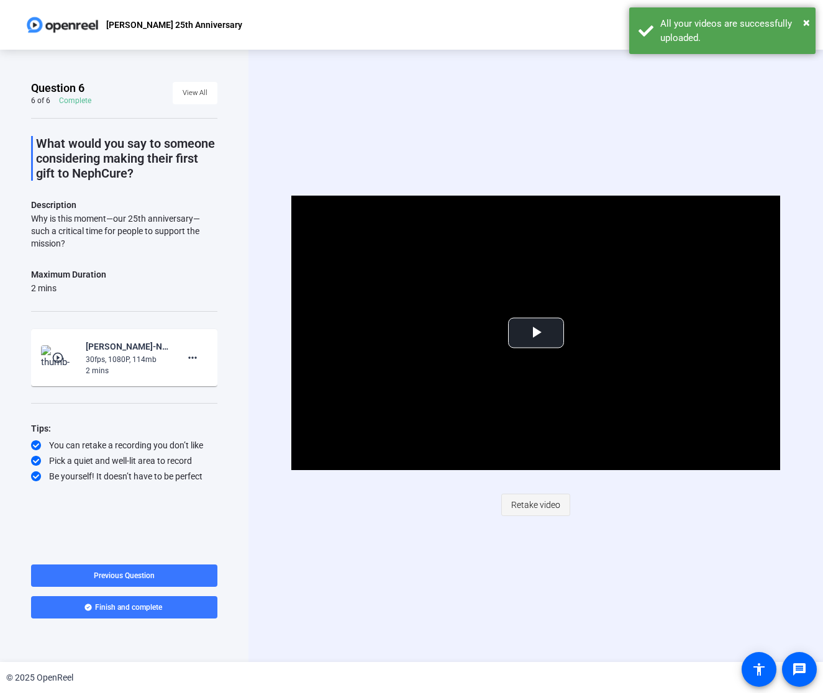
click at [542, 506] on span "Retake video" at bounding box center [535, 505] width 49 height 24
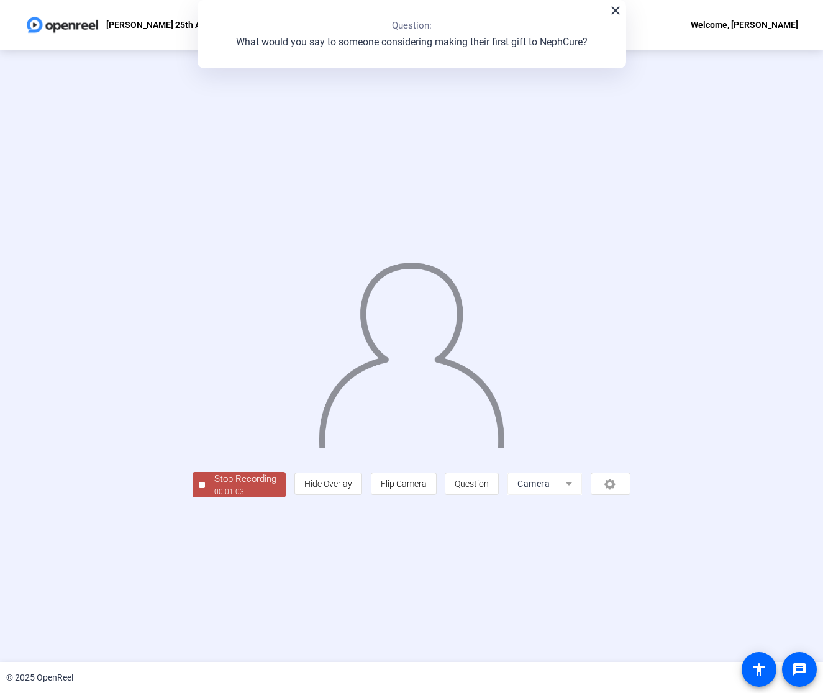
click at [214, 486] on div "Stop Recording" at bounding box center [245, 479] width 62 height 14
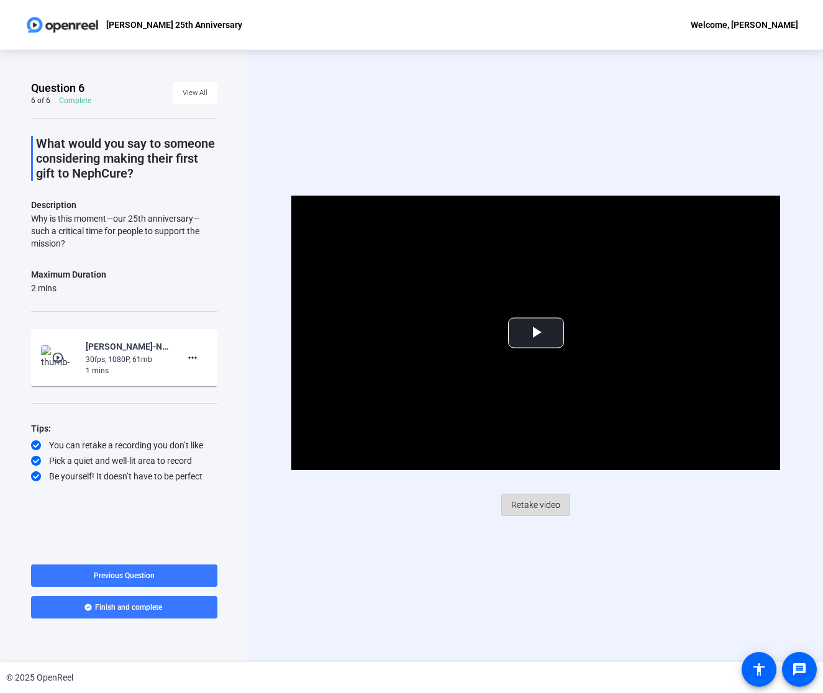
click at [550, 502] on span "Retake video" at bounding box center [535, 505] width 49 height 24
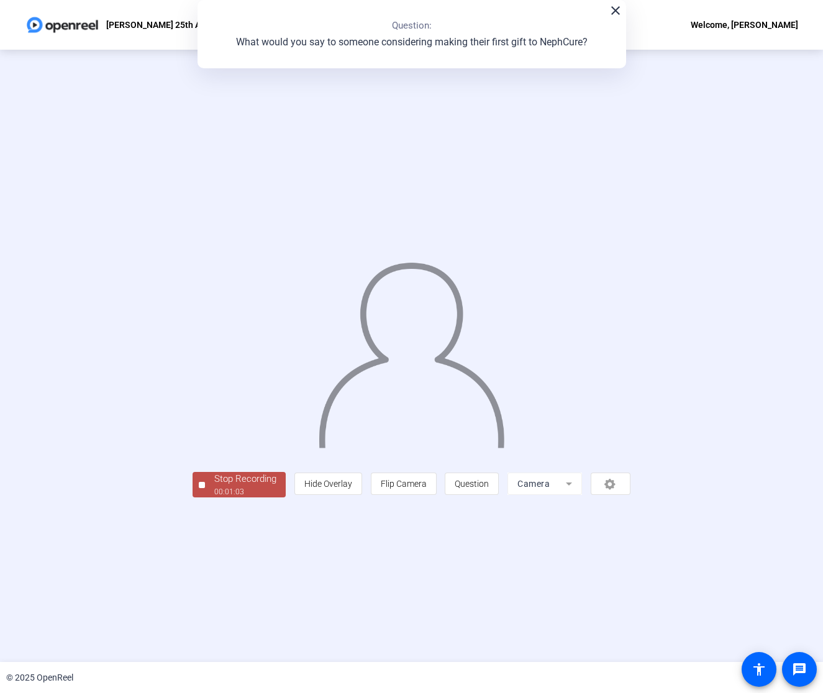
click at [205, 497] on span "Stop Recording 00:01:03" at bounding box center [245, 484] width 81 height 25
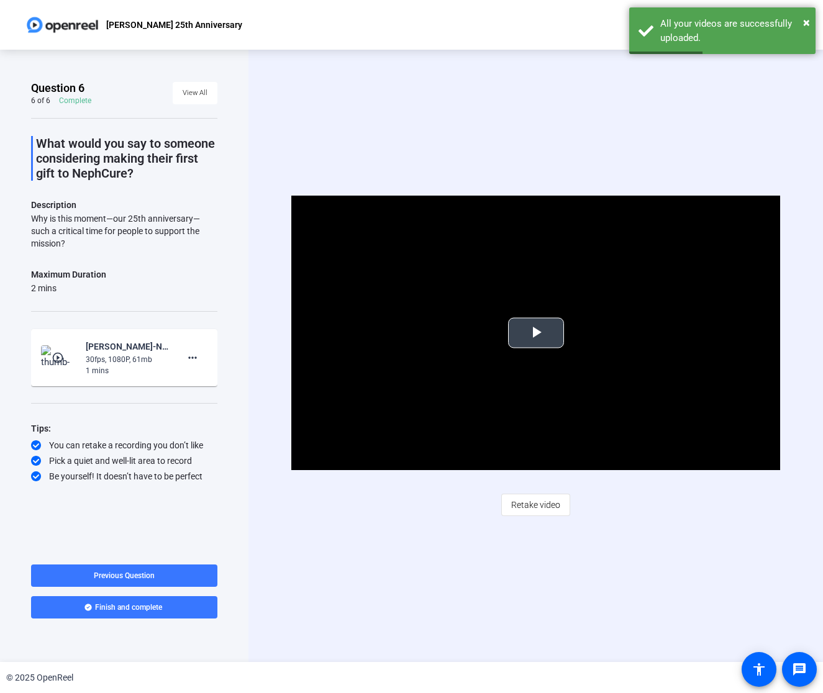
click at [536, 333] on span "Video Player" at bounding box center [536, 333] width 0 height 0
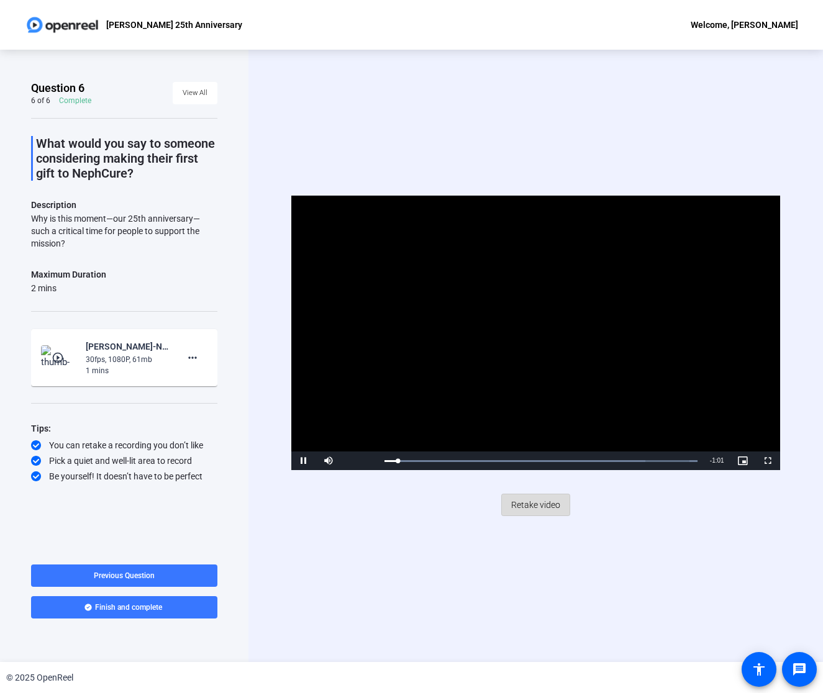
click at [527, 501] on span "Retake video" at bounding box center [535, 505] width 49 height 24
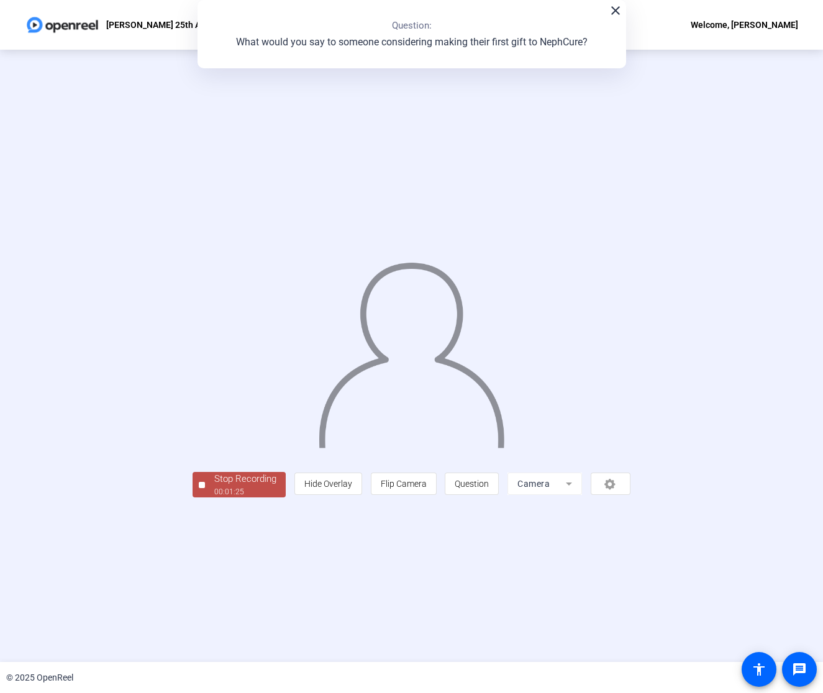
click at [214, 486] on div "Stop Recording" at bounding box center [245, 479] width 62 height 14
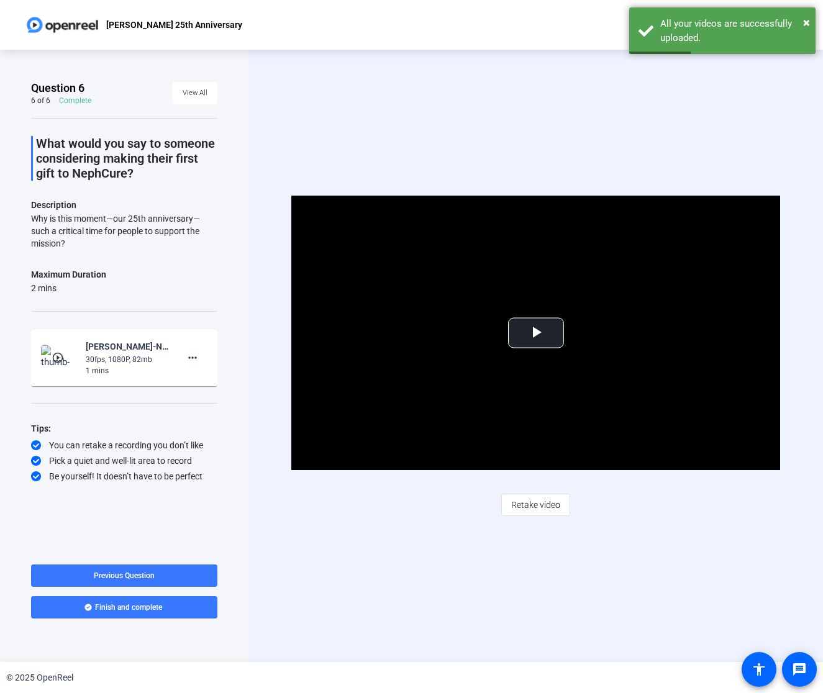
click at [524, 500] on span "Retake video" at bounding box center [535, 505] width 49 height 24
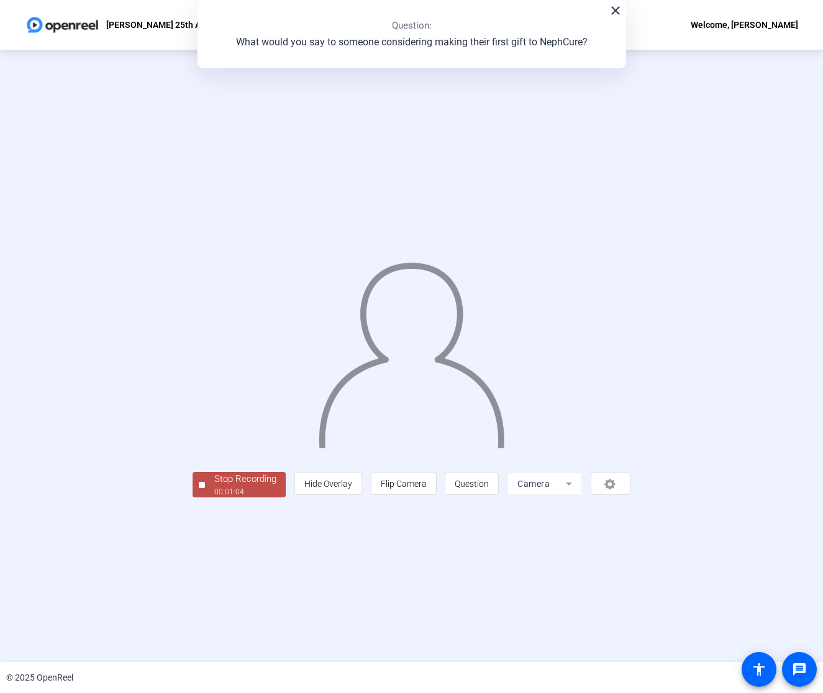
click at [214, 497] on div "00:01:04" at bounding box center [245, 491] width 62 height 11
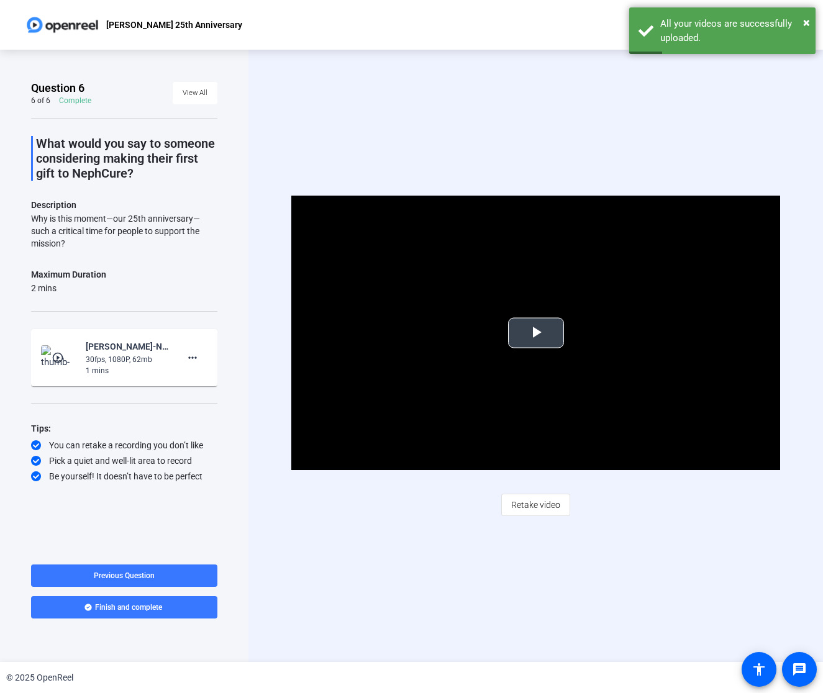
click at [536, 333] on span "Video Player" at bounding box center [536, 333] width 0 height 0
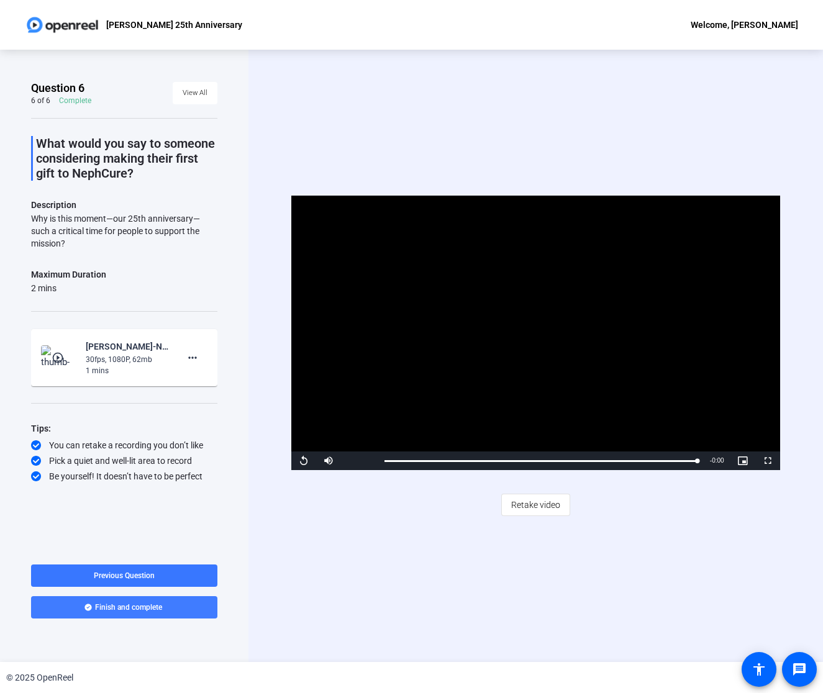
click at [155, 604] on span "Finish and complete" at bounding box center [128, 607] width 67 height 10
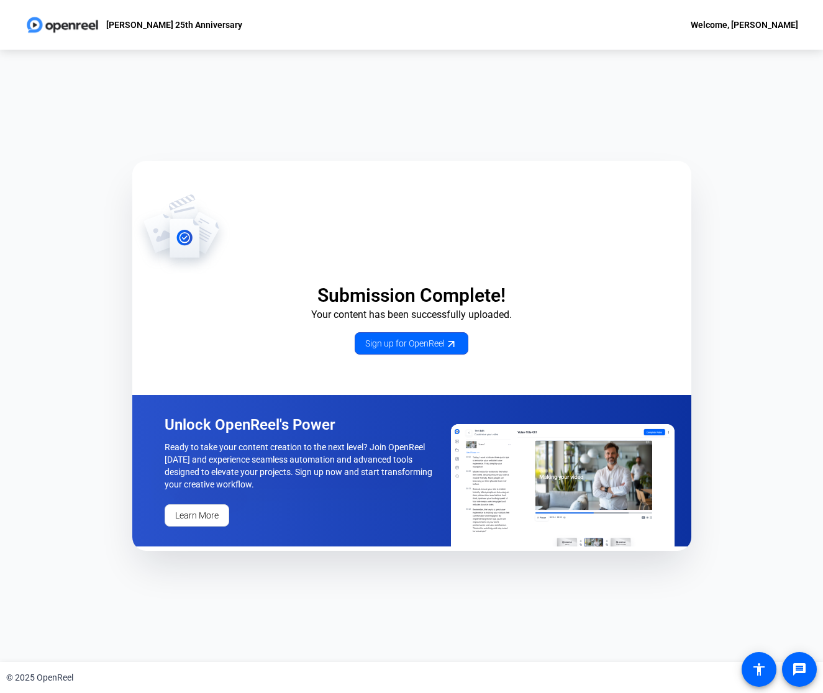
click at [645, 77] on div "Submission Complete! Your content has been successfully uploaded. Sign up for O…" at bounding box center [411, 356] width 823 height 612
